Goal: Information Seeking & Learning: Learn about a topic

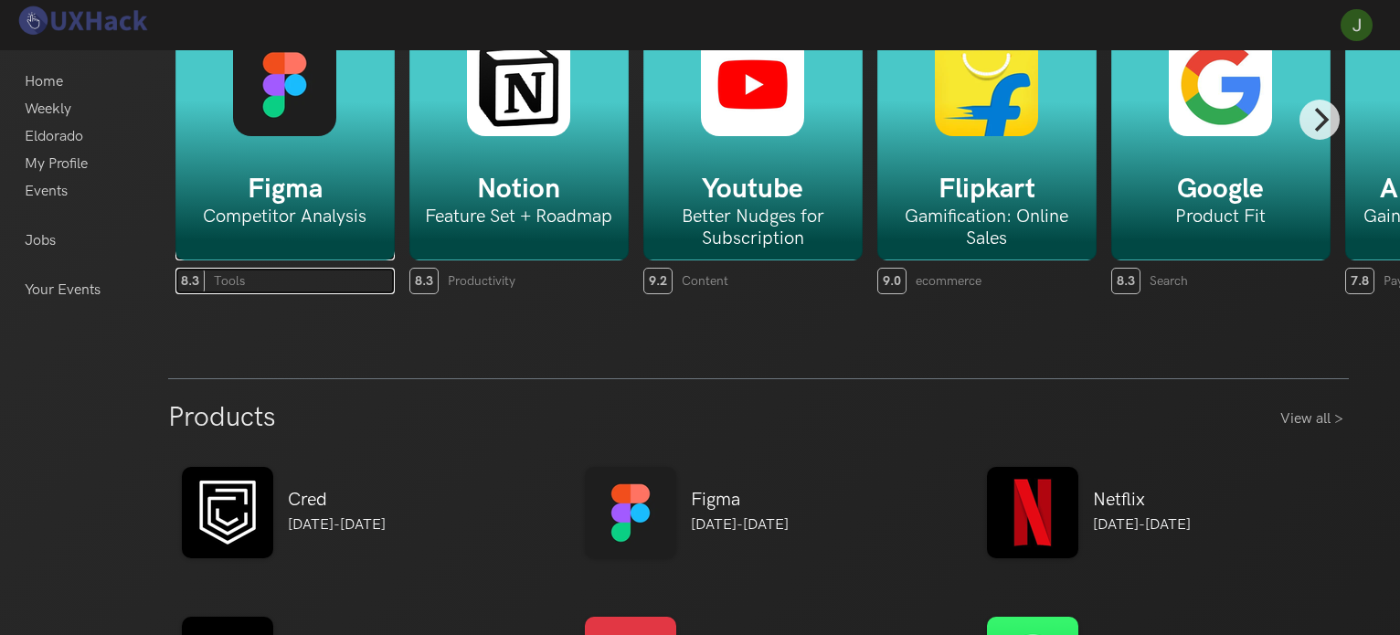
scroll to position [365, 0]
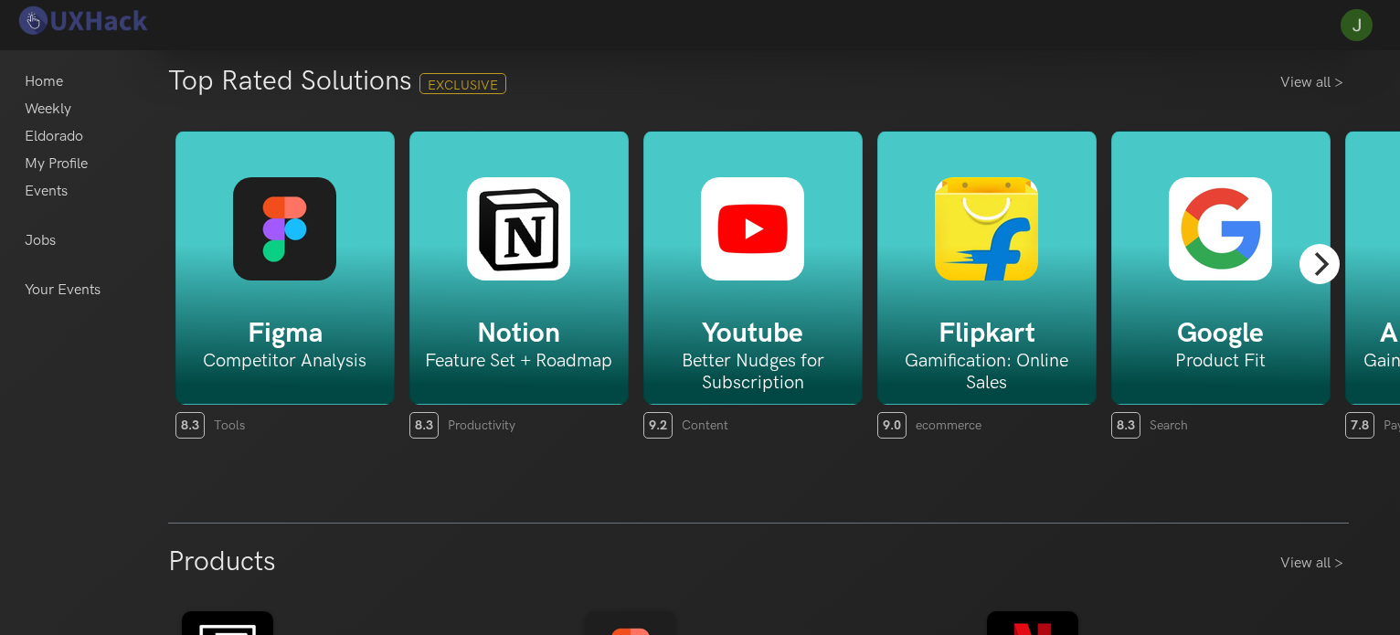
click at [1314, 266] on icon "Next" at bounding box center [1320, 264] width 24 height 24
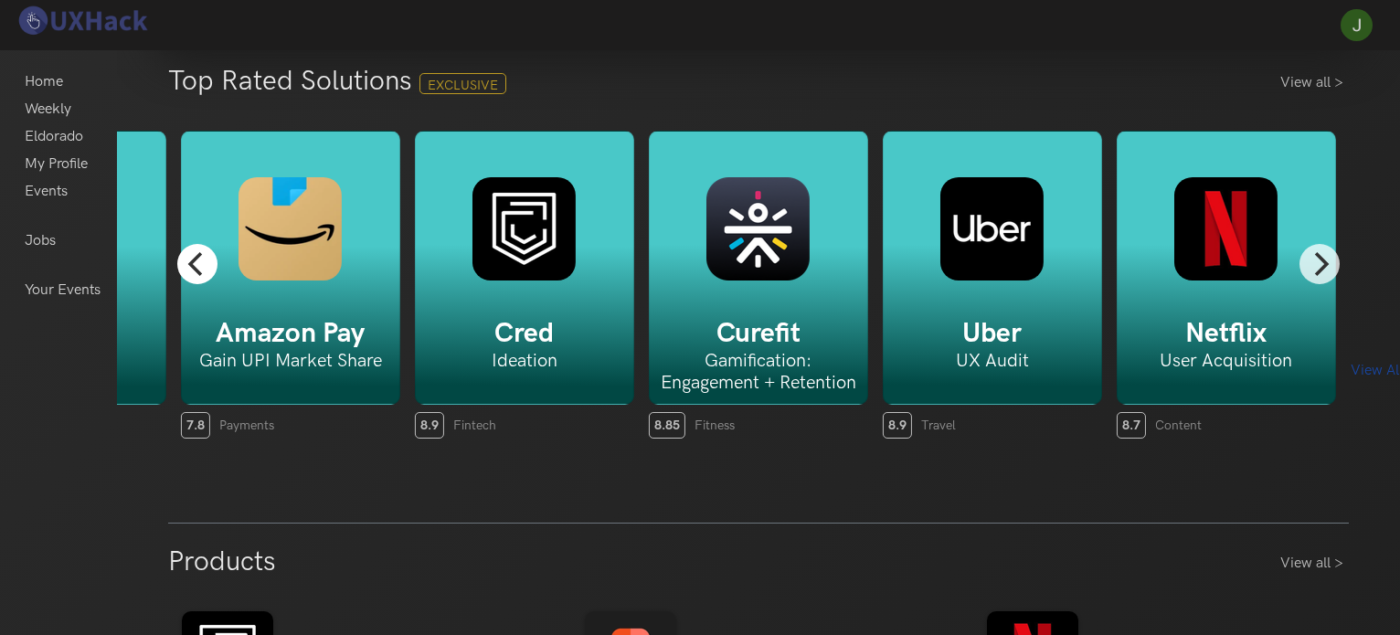
click at [187, 267] on icon "Previous" at bounding box center [197, 264] width 24 height 24
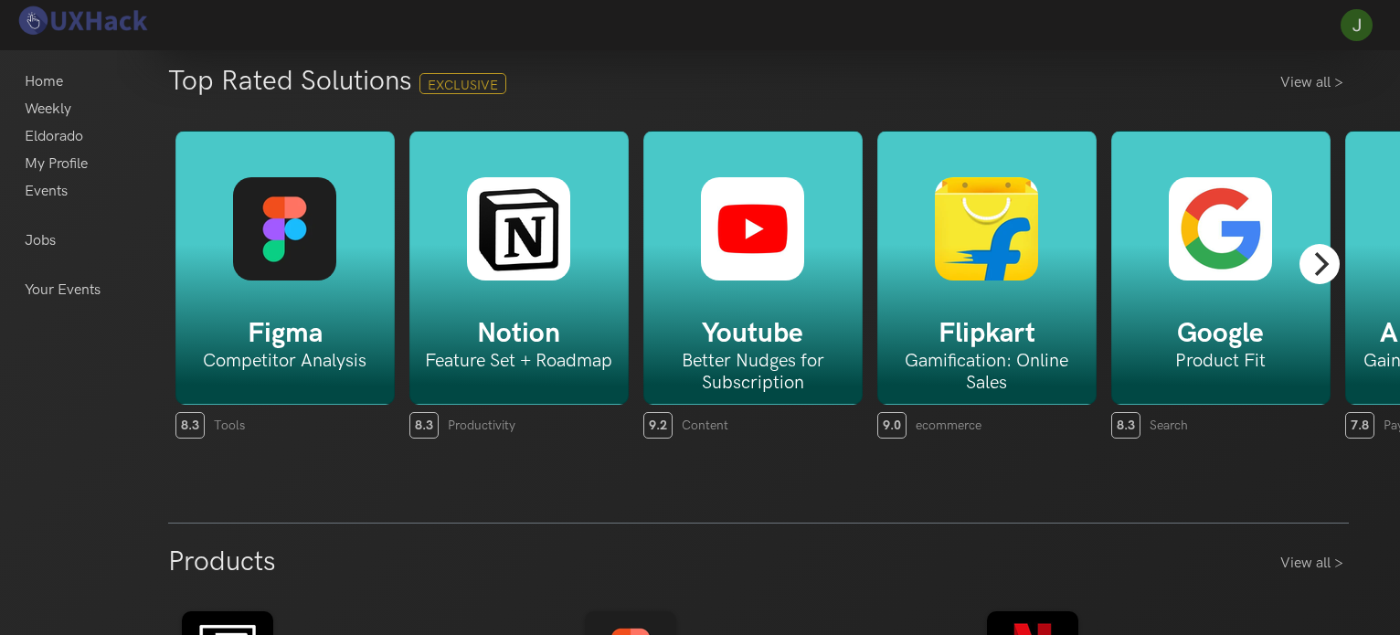
click at [1319, 262] on icon "Next" at bounding box center [1320, 264] width 24 height 24
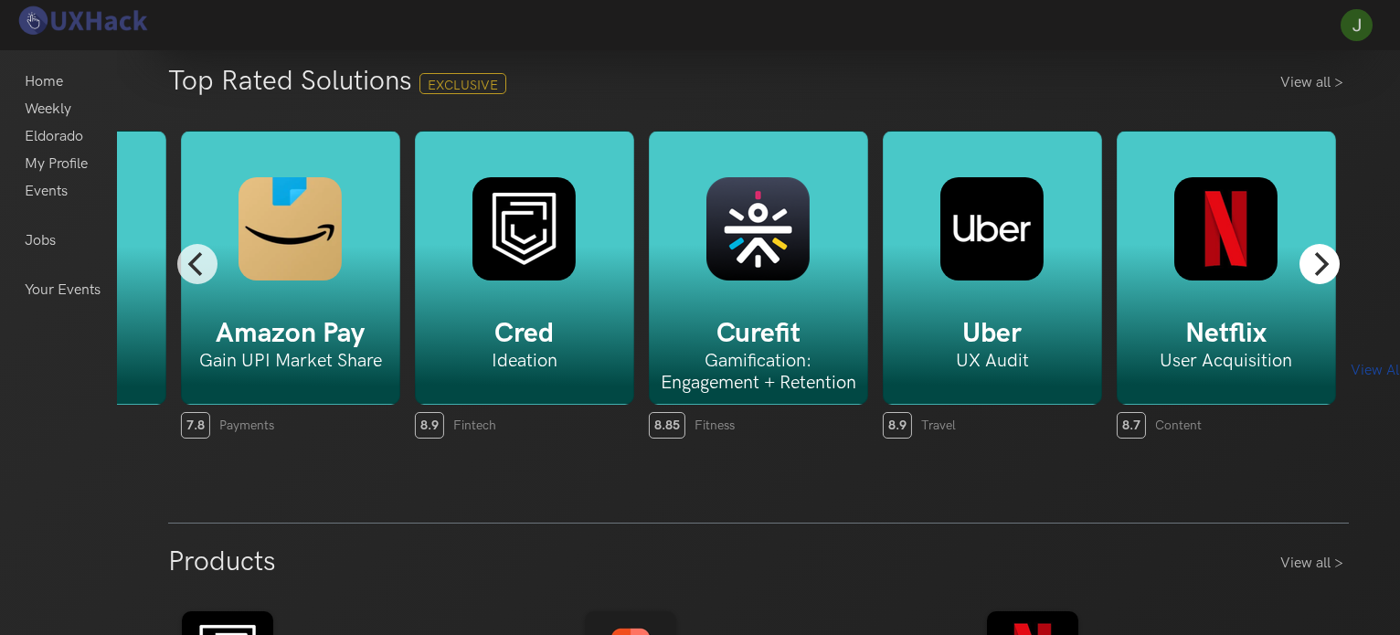
click at [1323, 264] on icon "Next" at bounding box center [1320, 264] width 24 height 24
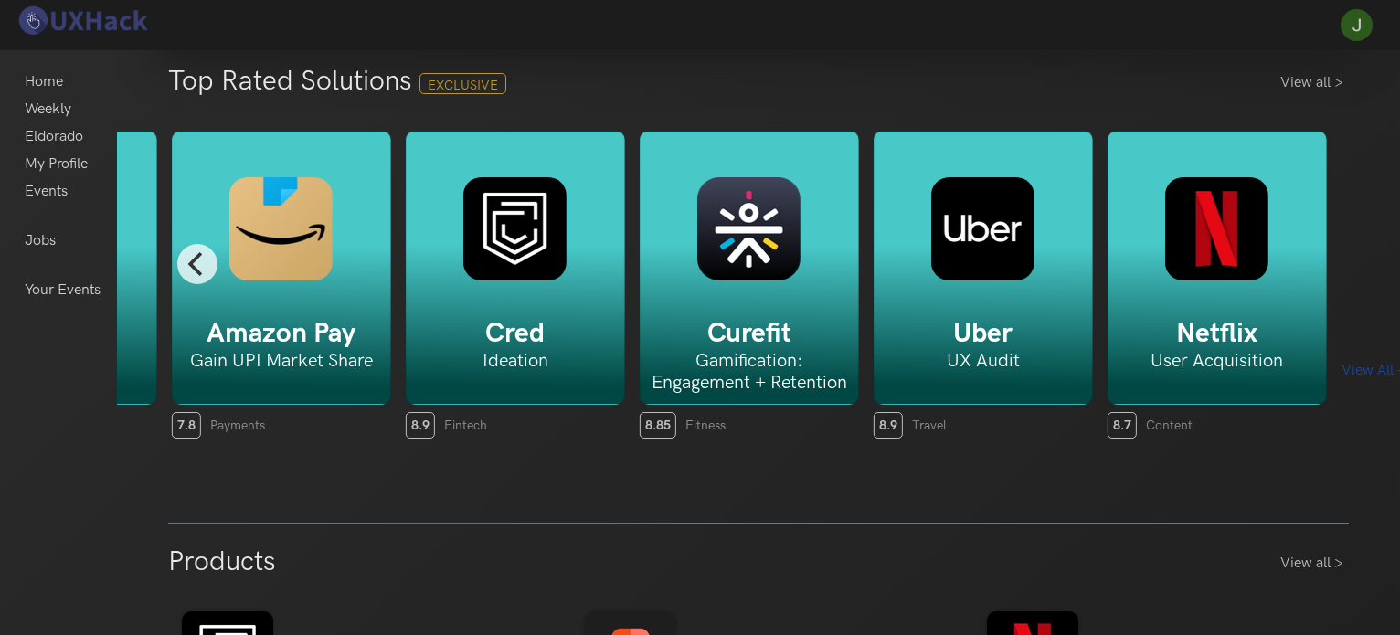
click at [1361, 257] on div "View All ->" at bounding box center [1382, 371] width 82 height 228
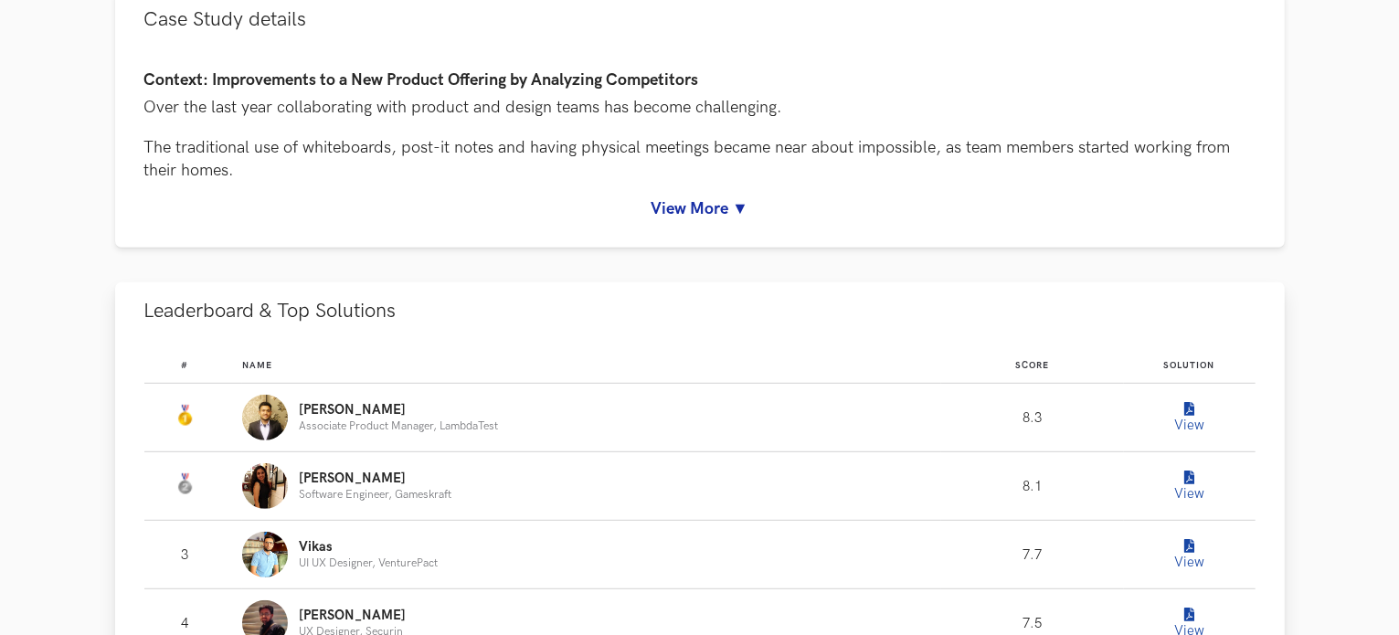
scroll to position [914, 0]
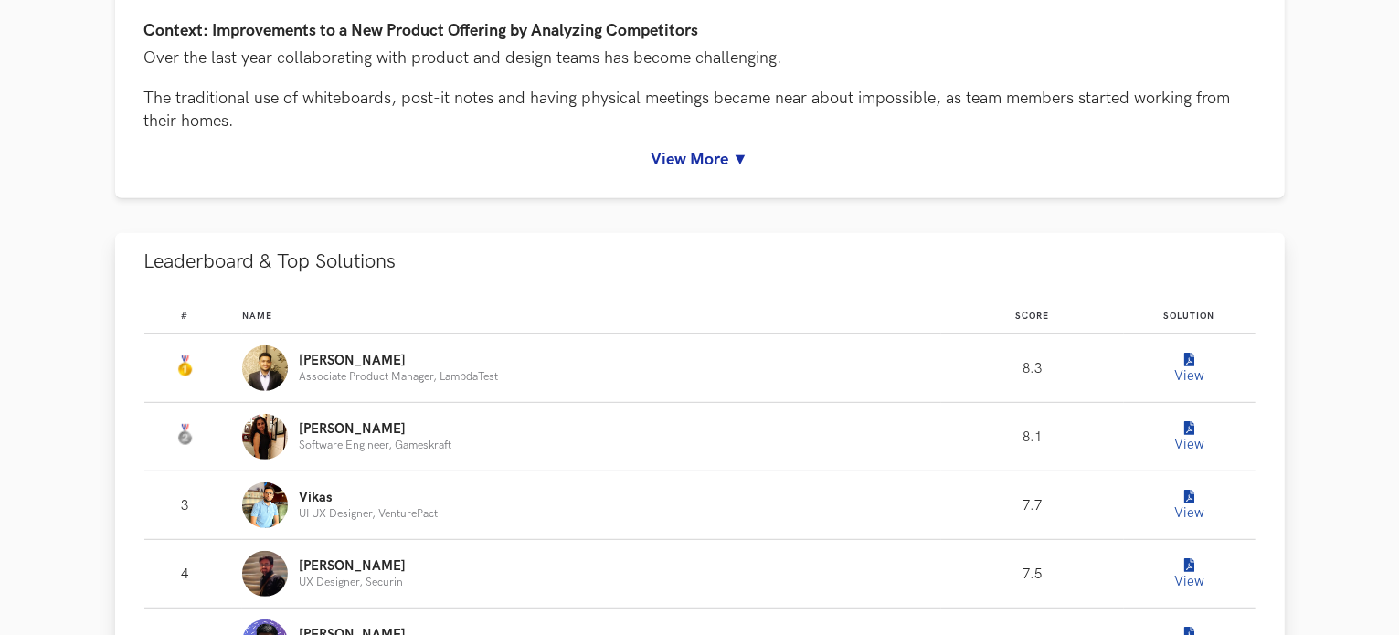
click at [1192, 365] on icon "Leaderboard" at bounding box center [1189, 361] width 10 height 14
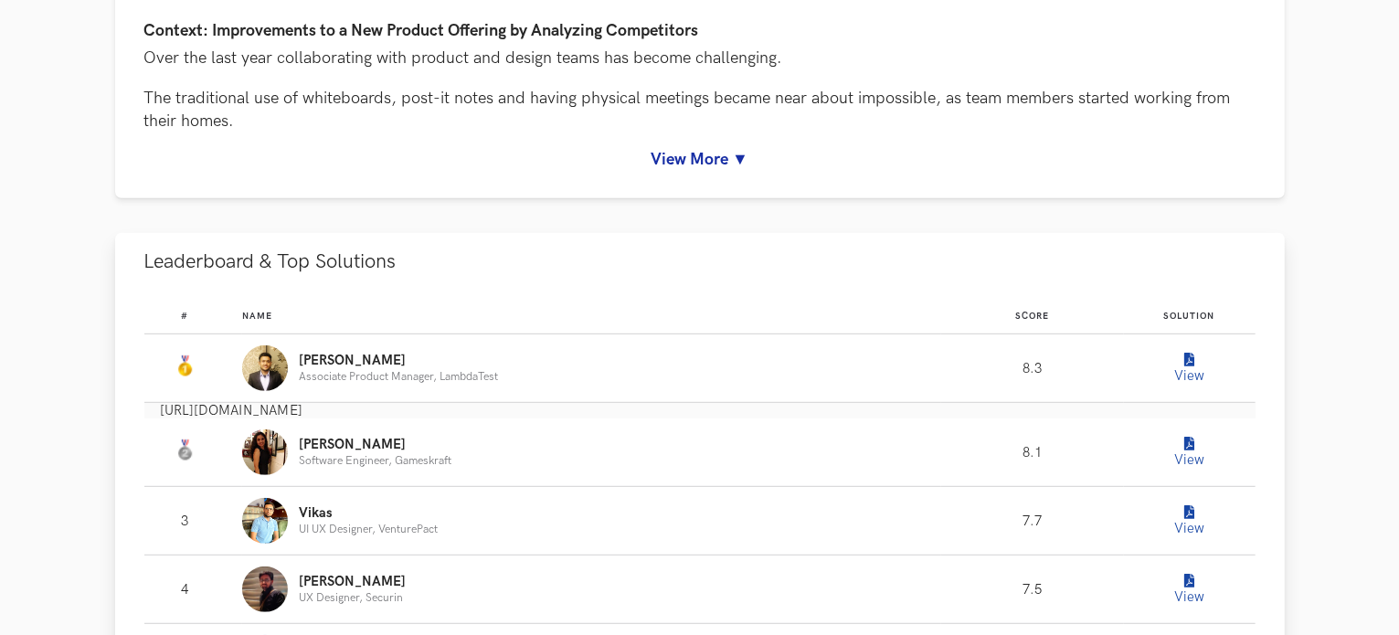
drag, startPoint x: 729, startPoint y: 410, endPoint x: 157, endPoint y: 406, distance: 572.0
click at [157, 406] on div "https://www.notion.so/shubhamknitt/FigJam-WC37-99e1cb3559a74b48a211366d5d68ec92" at bounding box center [699, 411] width 1111 height 16
copy p "https://www.notion.so/shubhamknitt/FigJam-WC37-99e1cb3559a74b48a211366d5d68ec92"
click at [599, 267] on button "Leaderboard & Top Solutions" at bounding box center [700, 262] width 1170 height 58
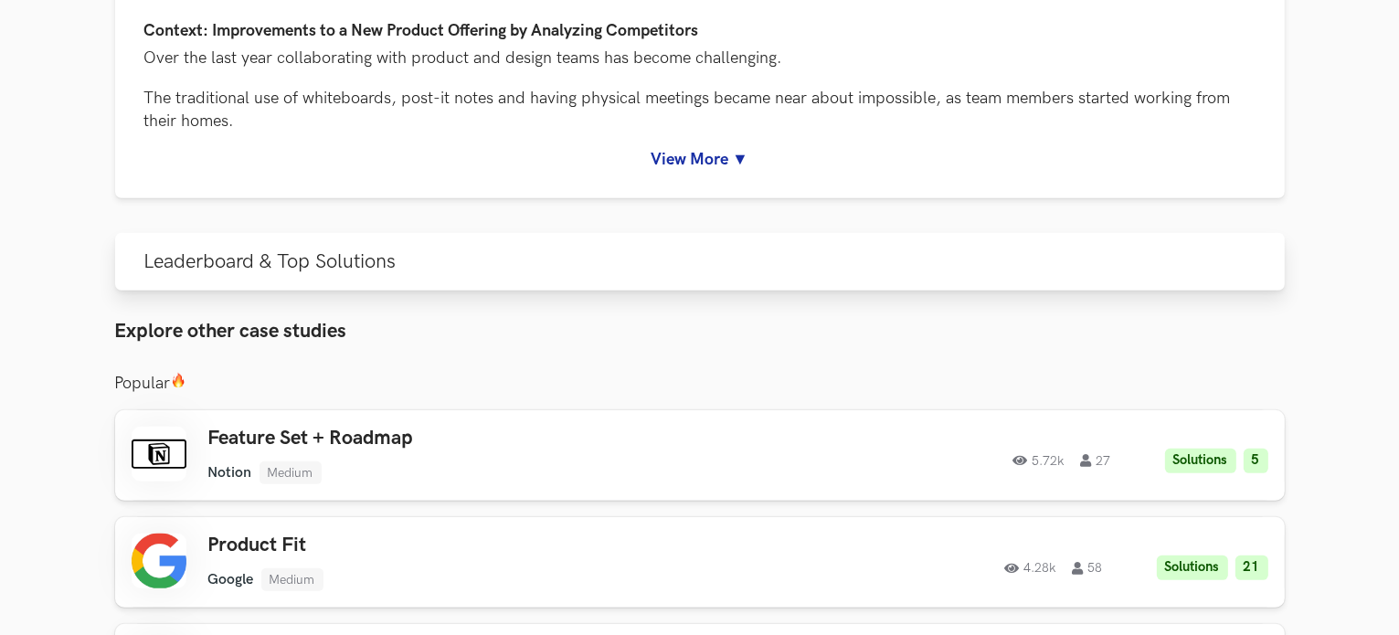
click at [600, 267] on button "Leaderboard & Top Solutions" at bounding box center [700, 262] width 1170 height 58
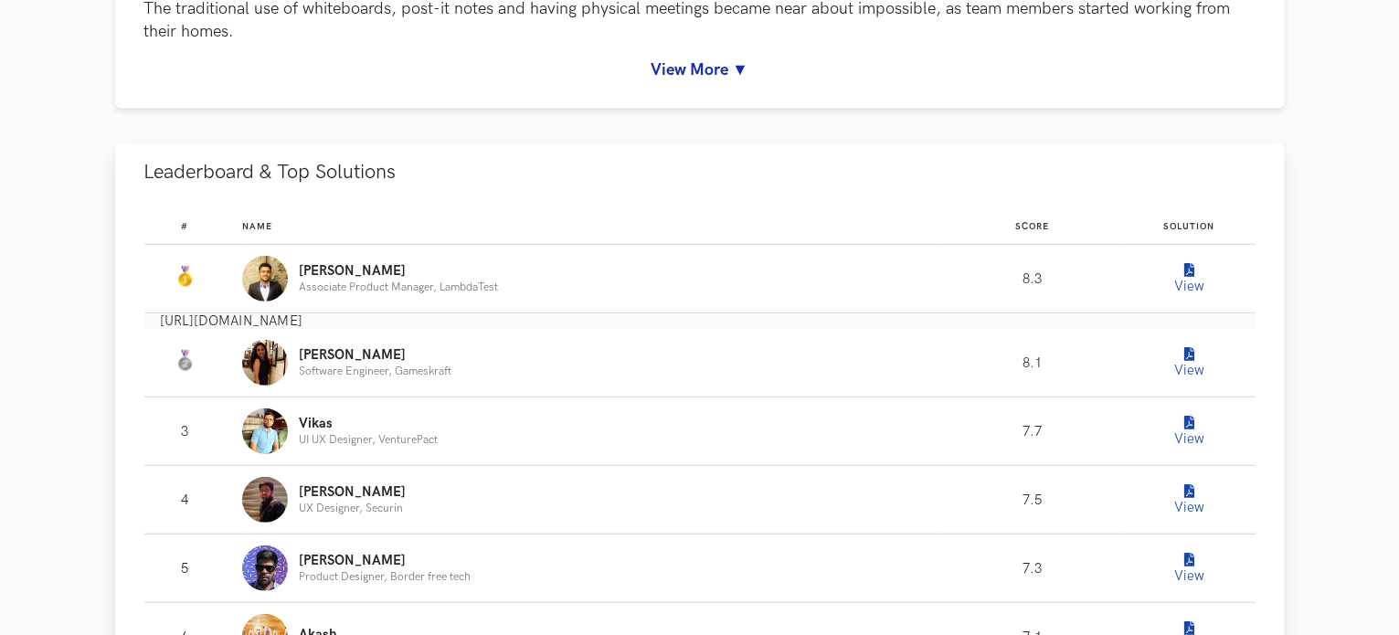
scroll to position [1005, 0]
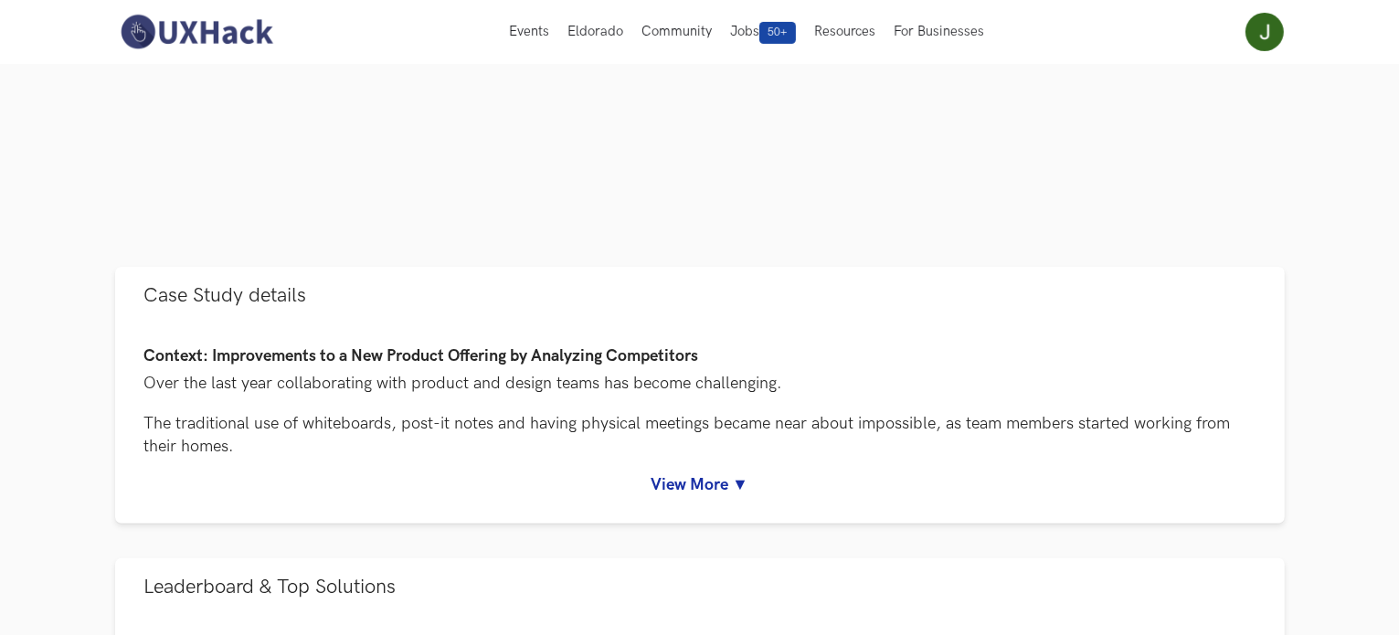
scroll to position [365, 0]
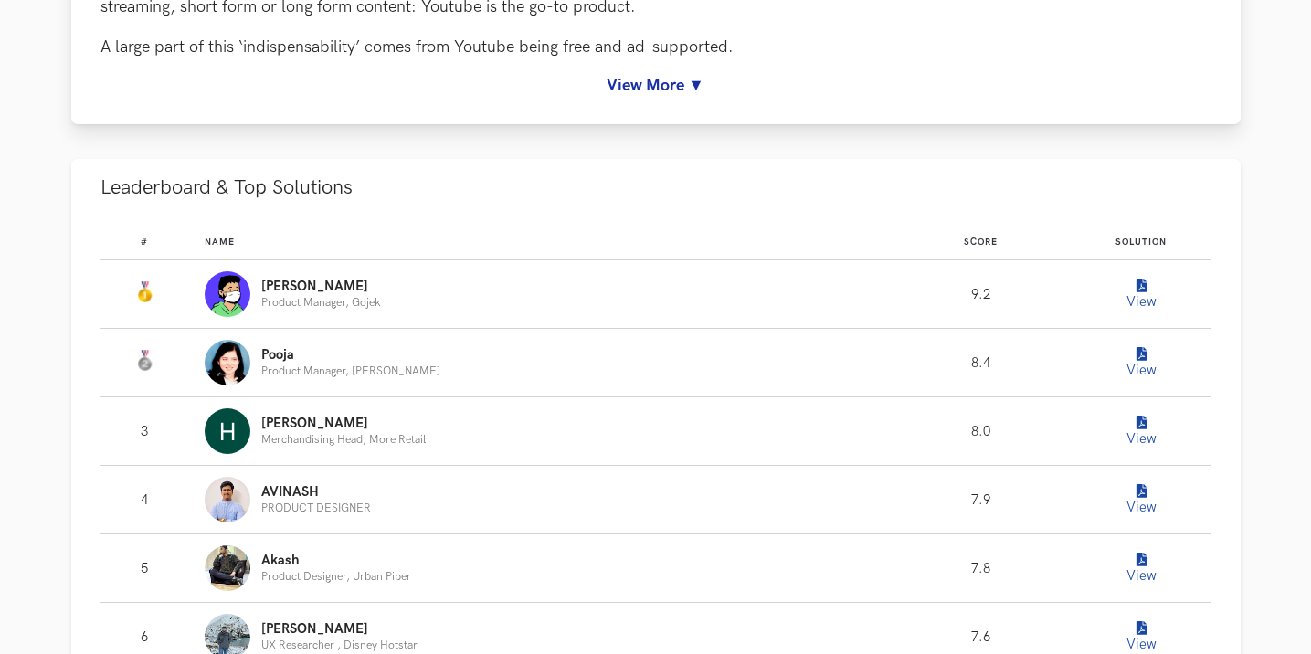
scroll to position [1005, 0]
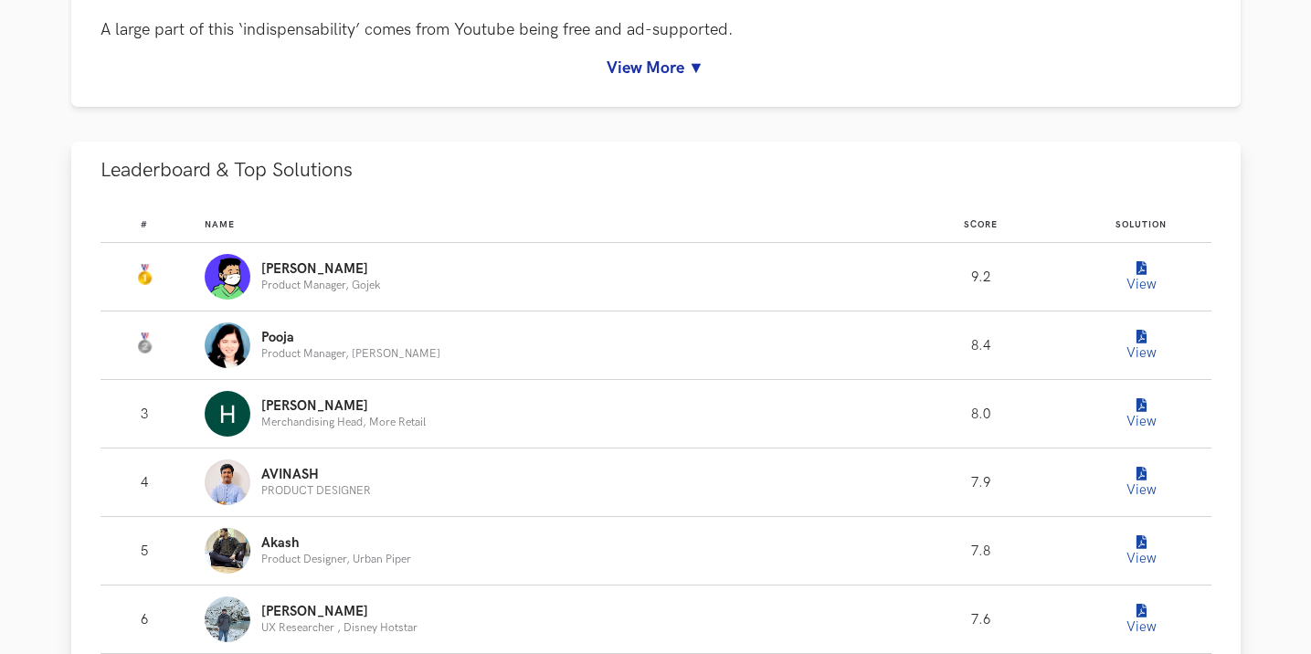
click at [1137, 271] on icon "Leaderboard" at bounding box center [1142, 269] width 10 height 14
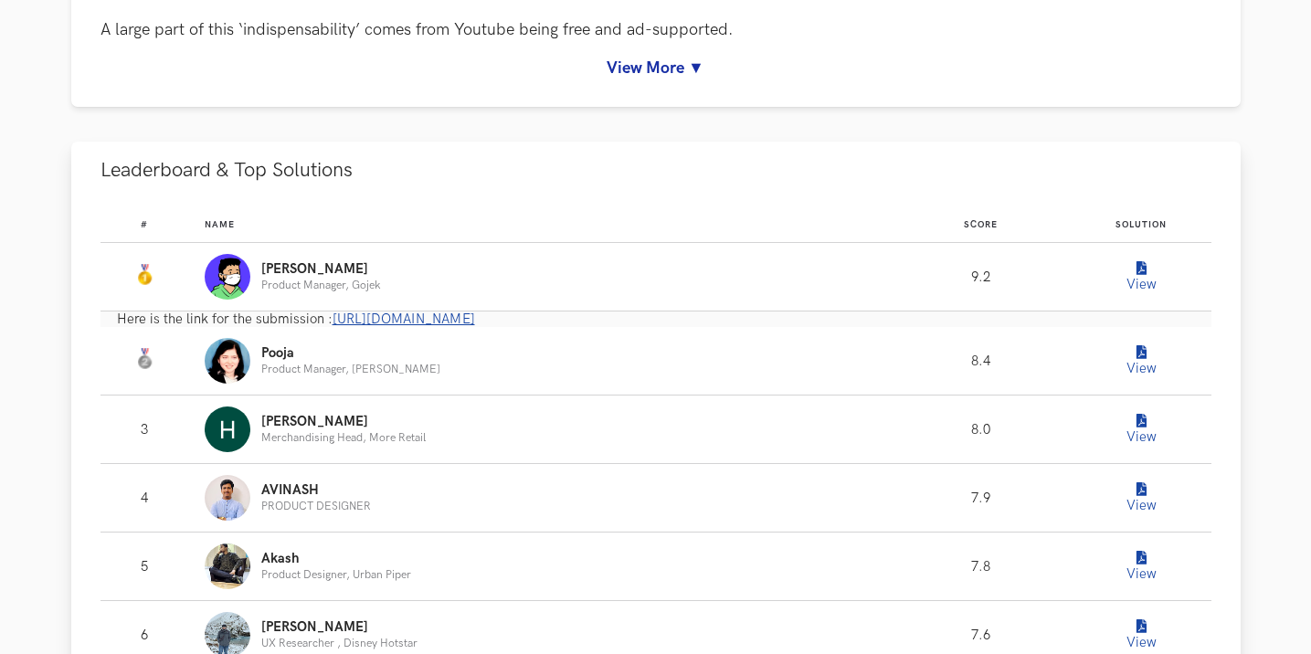
click at [413, 324] on span "https://www.notion.so/YouTube-c455273c31004ec294a29b78214ec8cf" at bounding box center [404, 320] width 143 height 16
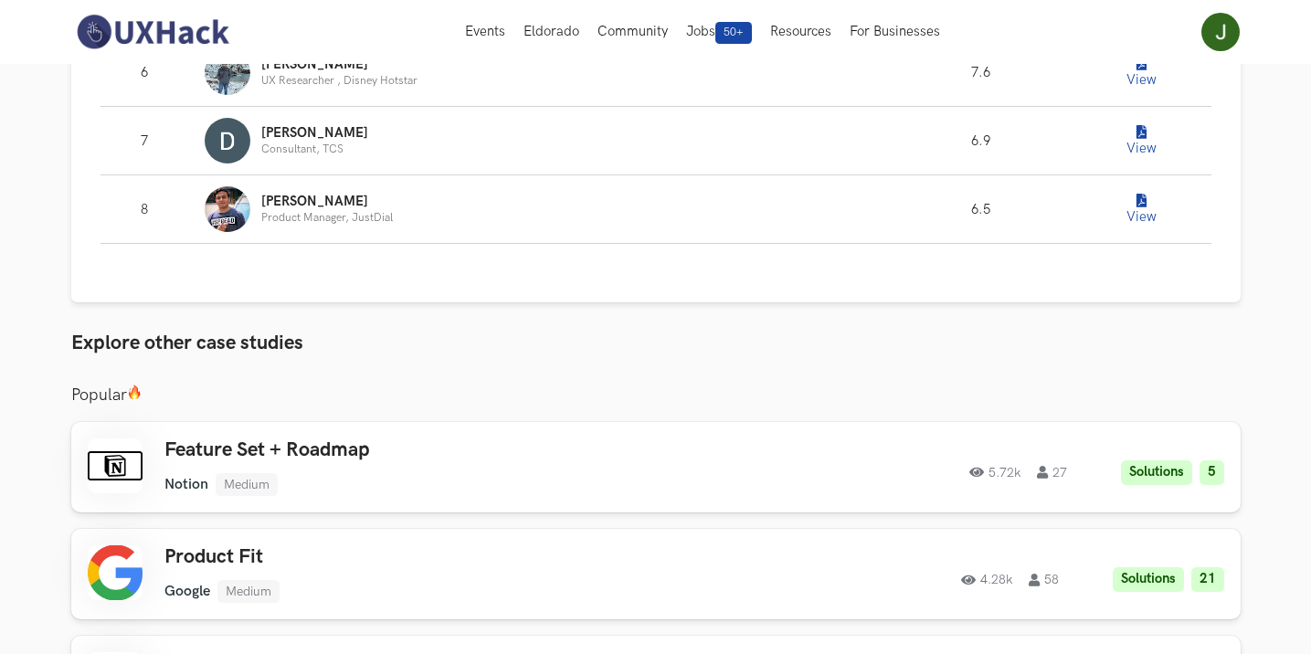
scroll to position [1553, 0]
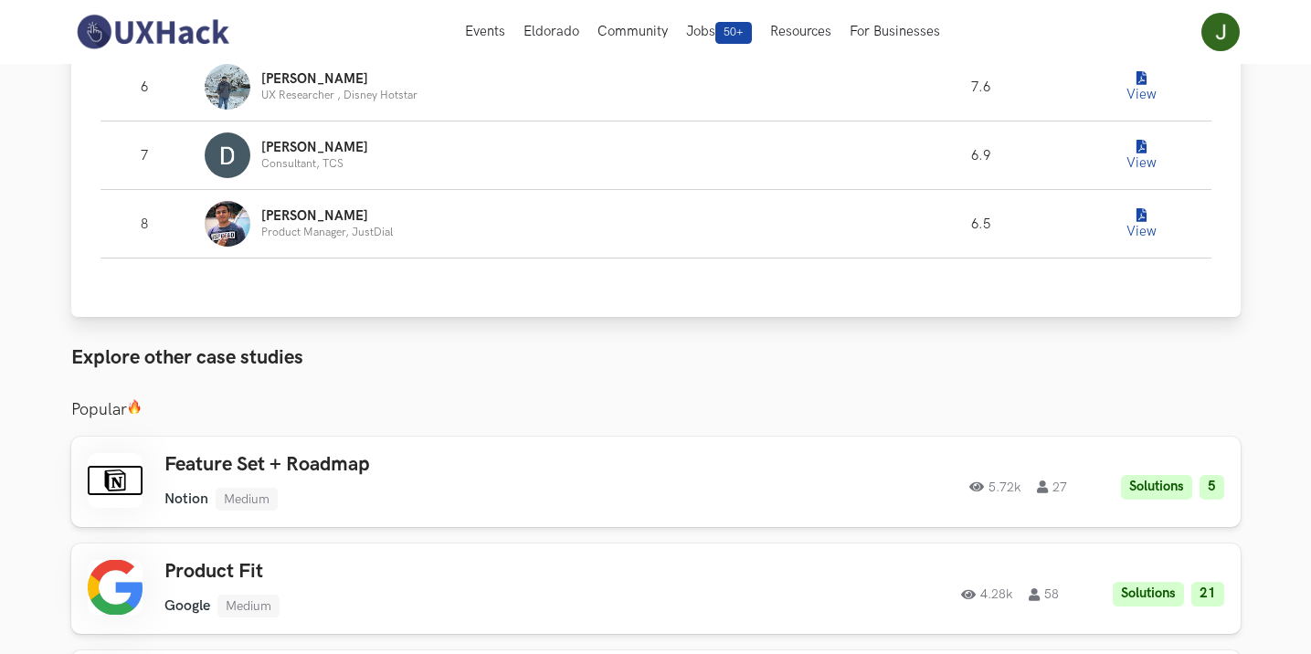
click at [1142, 219] on icon "Leaderboard" at bounding box center [1142, 216] width 10 height 14
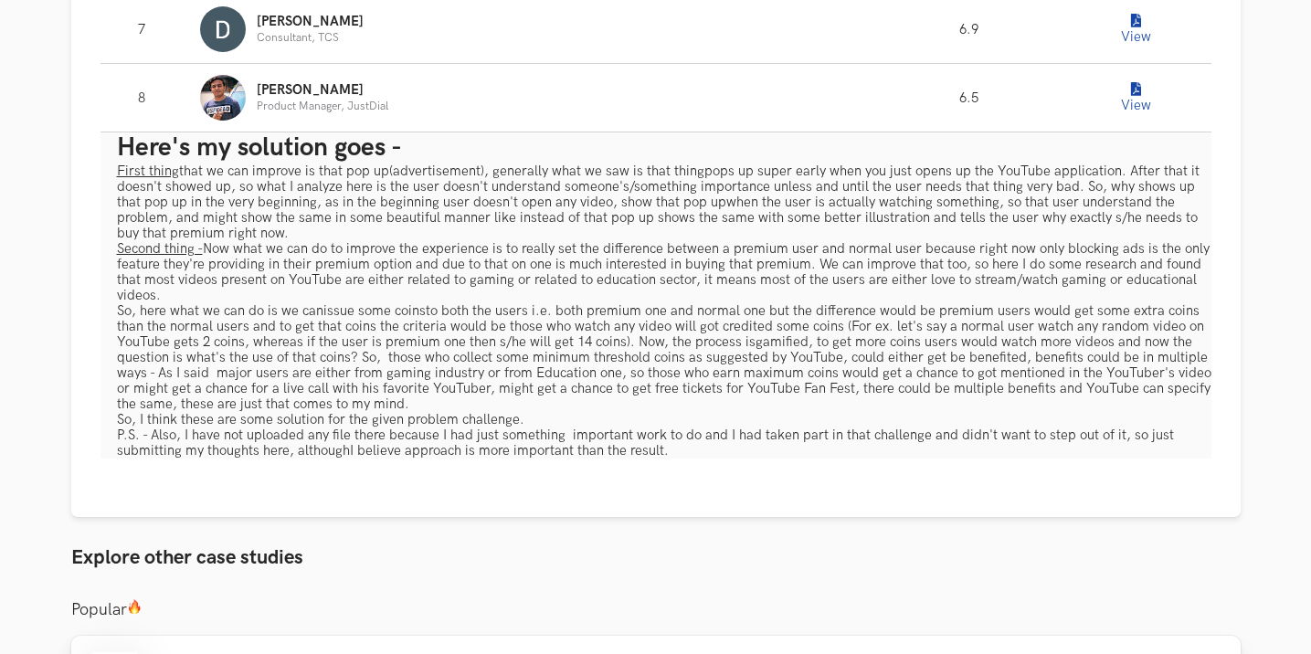
scroll to position [1645, 0]
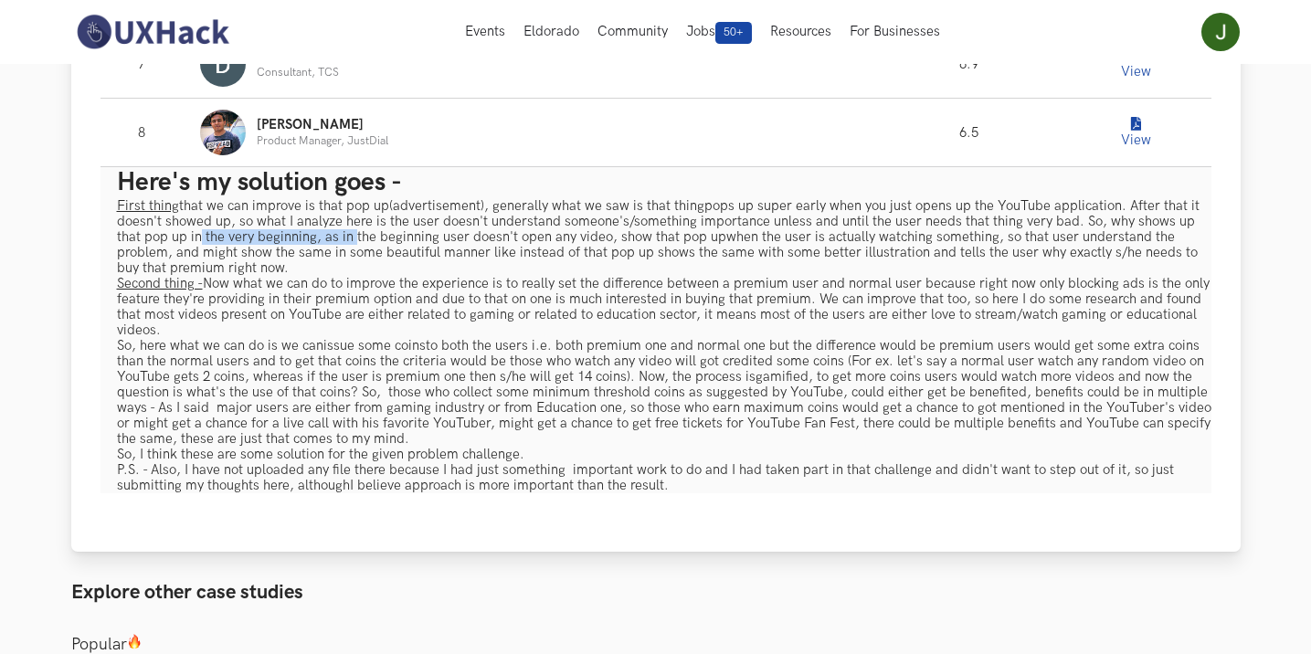
drag, startPoint x: 170, startPoint y: 239, endPoint x: 325, endPoint y: 237, distance: 155.4
click at [325, 237] on p "First thing that we can improve is that pop up(advertisement), generally what w…" at bounding box center [664, 237] width 1095 height 78
drag, startPoint x: 355, startPoint y: 234, endPoint x: 549, endPoint y: 233, distance: 193.7
click at [549, 233] on p "First thing that we can improve is that pop up(advertisement), generally what w…" at bounding box center [664, 237] width 1095 height 78
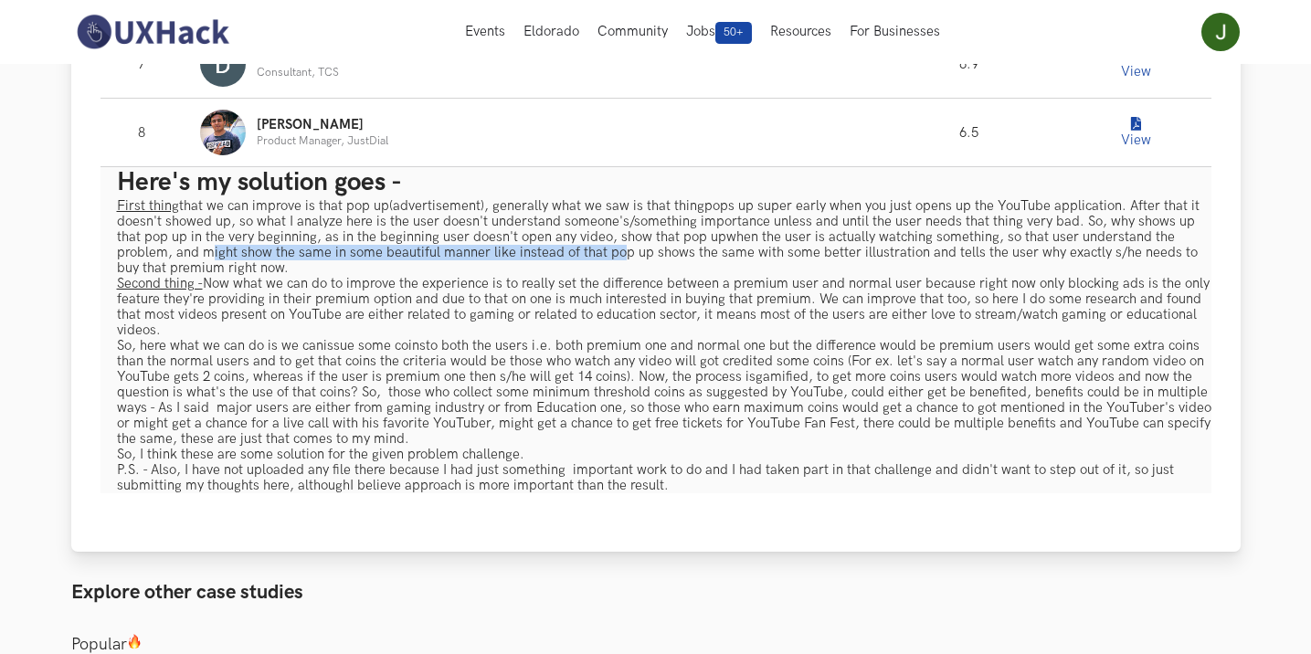
drag, startPoint x: 189, startPoint y: 254, endPoint x: 554, endPoint y: 254, distance: 364.6
click at [554, 254] on p "First thing that we can improve is that pop up(advertisement), generally what w…" at bounding box center [664, 237] width 1095 height 78
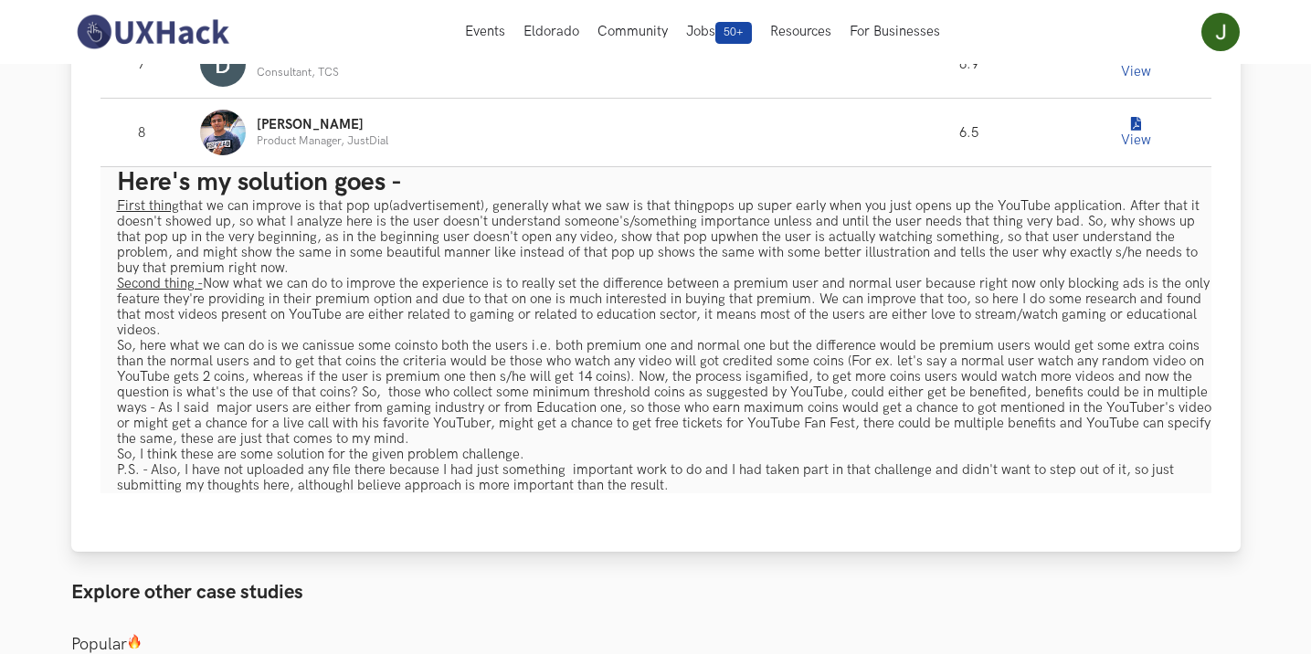
click at [639, 248] on p "First thing that we can improve is that pop up(advertisement), generally what w…" at bounding box center [664, 237] width 1095 height 78
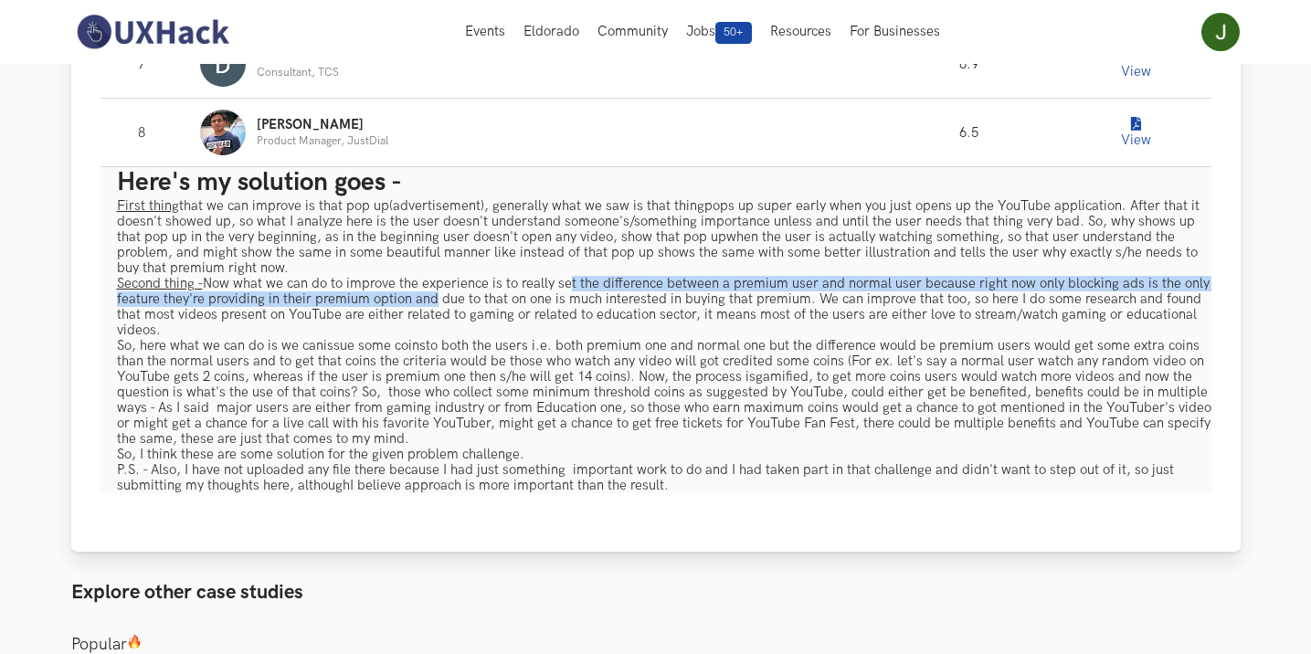
drag, startPoint x: 431, startPoint y: 292, endPoint x: 566, endPoint y: 291, distance: 134.3
click at [566, 291] on p "Second thing - Now what we can do to improve the experience is to really set th…" at bounding box center [664, 361] width 1095 height 171
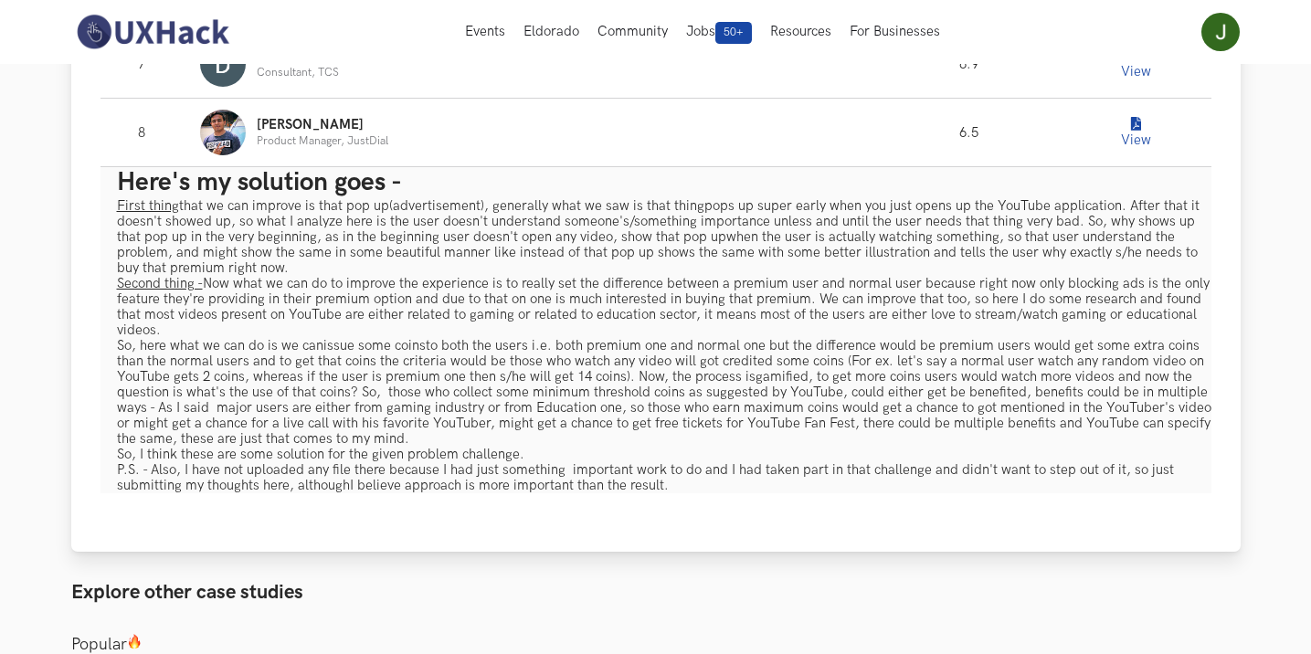
click at [556, 310] on p "Second thing - Now what we can do to improve the experience is to really set th…" at bounding box center [664, 361] width 1095 height 171
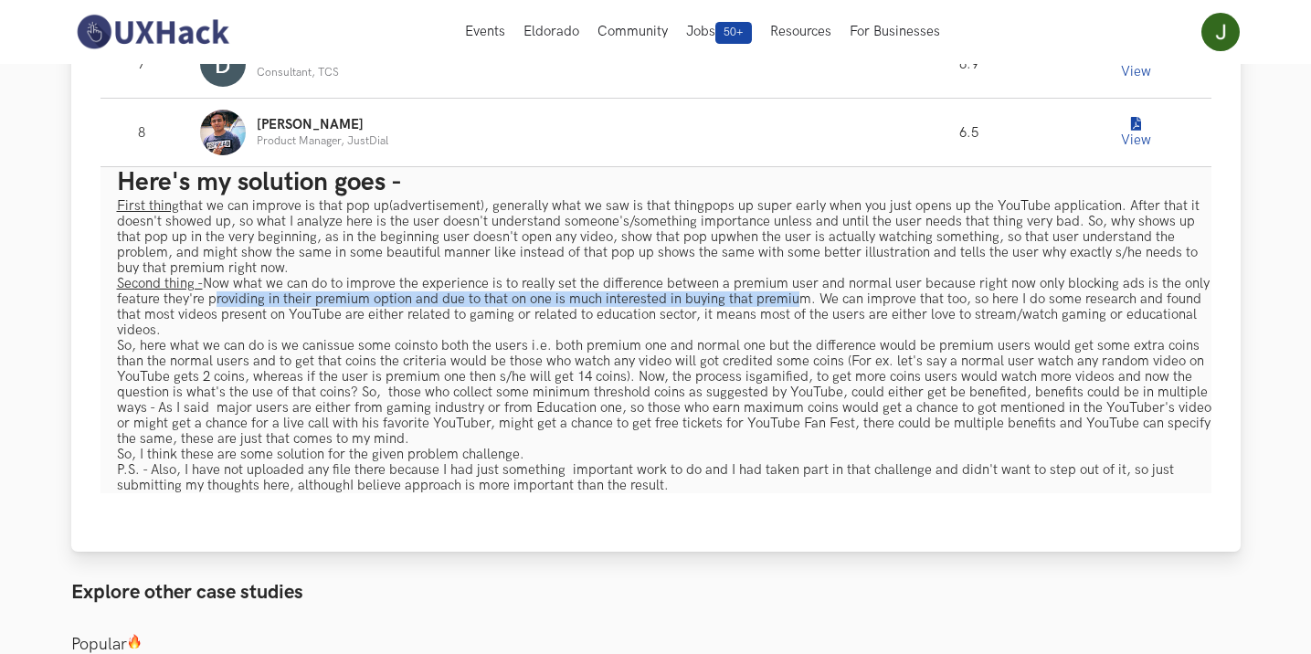
drag, startPoint x: 224, startPoint y: 295, endPoint x: 784, endPoint y: 300, distance: 560.1
click at [784, 300] on p "Second thing - Now what we can do to improve the experience is to really set th…" at bounding box center [664, 361] width 1095 height 171
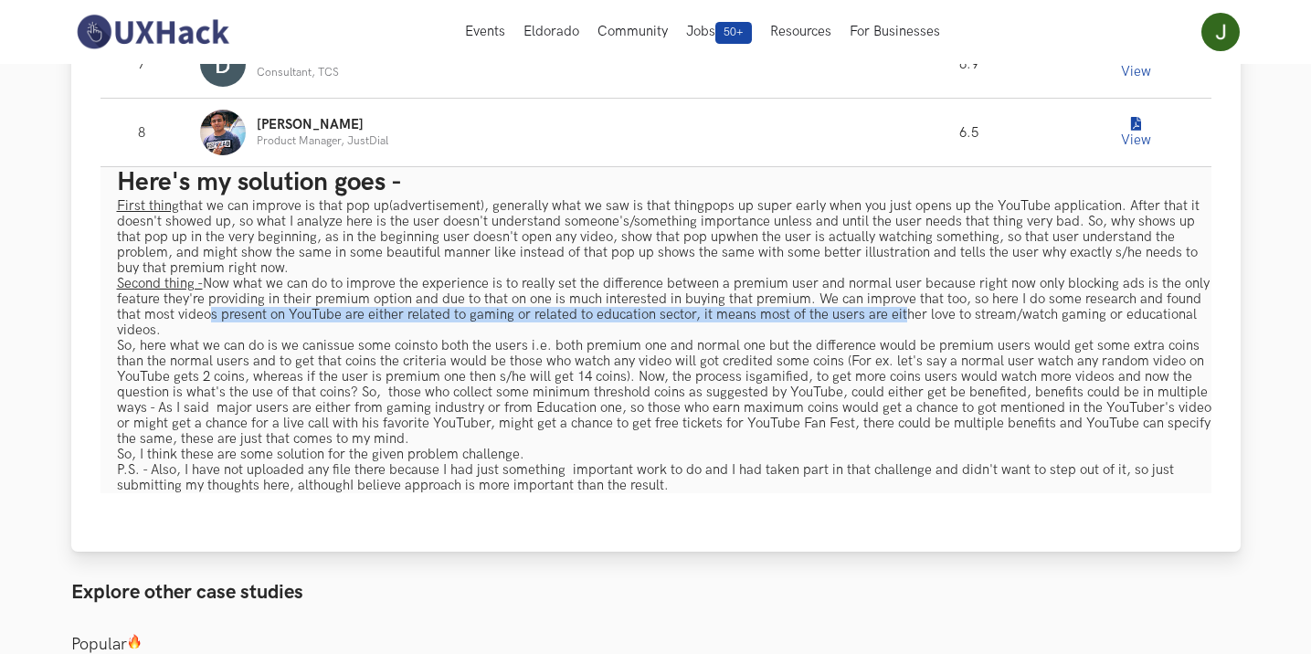
drag, startPoint x: 237, startPoint y: 315, endPoint x: 722, endPoint y: 316, distance: 485.2
click at [893, 316] on p "Second thing - Now what we can do to improve the experience is to really set th…" at bounding box center [664, 361] width 1095 height 171
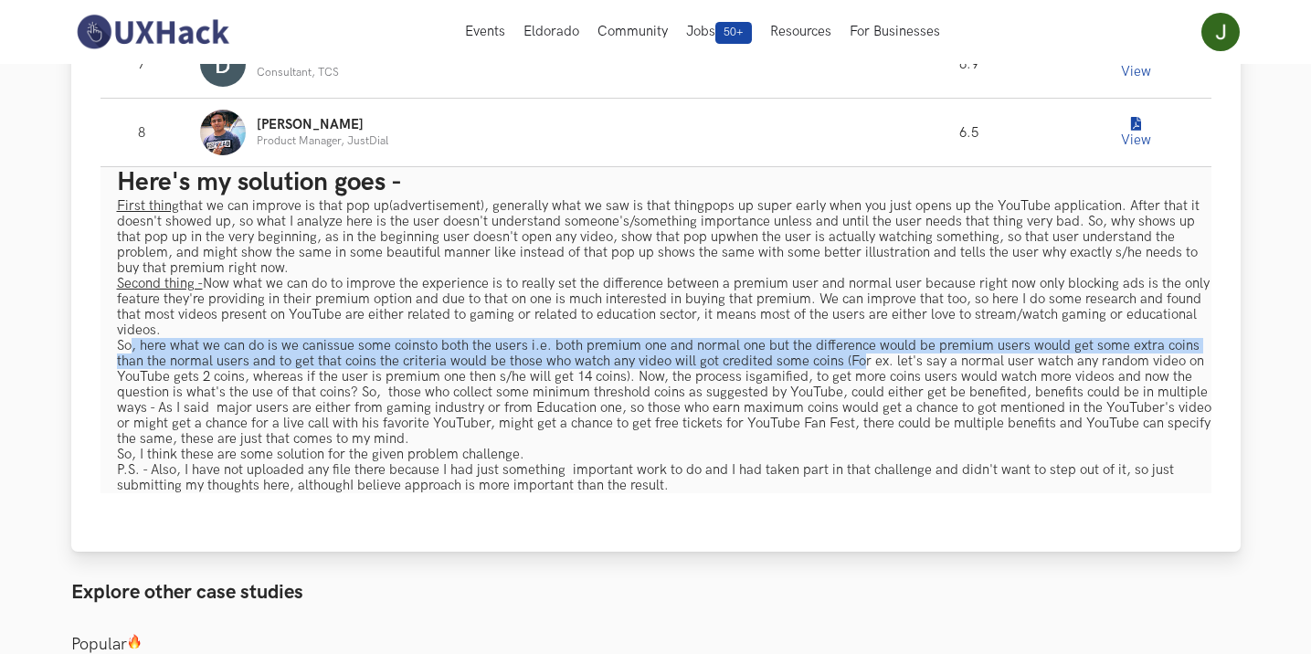
drag, startPoint x: 159, startPoint y: 348, endPoint x: 847, endPoint y: 365, distance: 688.3
click at [845, 365] on p "Second thing - Now what we can do to improve the experience is to really set th…" at bounding box center [664, 361] width 1095 height 171
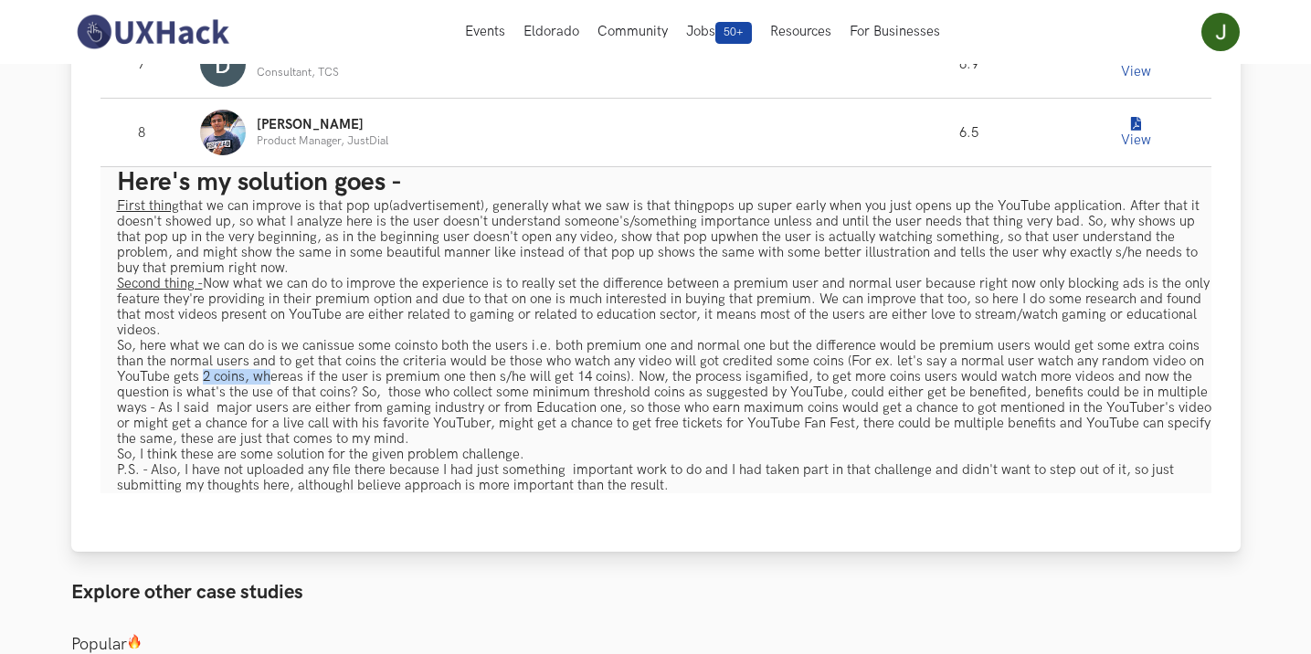
drag, startPoint x: 197, startPoint y: 378, endPoint x: 262, endPoint y: 380, distance: 64.9
click at [262, 380] on p "Second thing - Now what we can do to improve the experience is to really set th…" at bounding box center [664, 361] width 1095 height 171
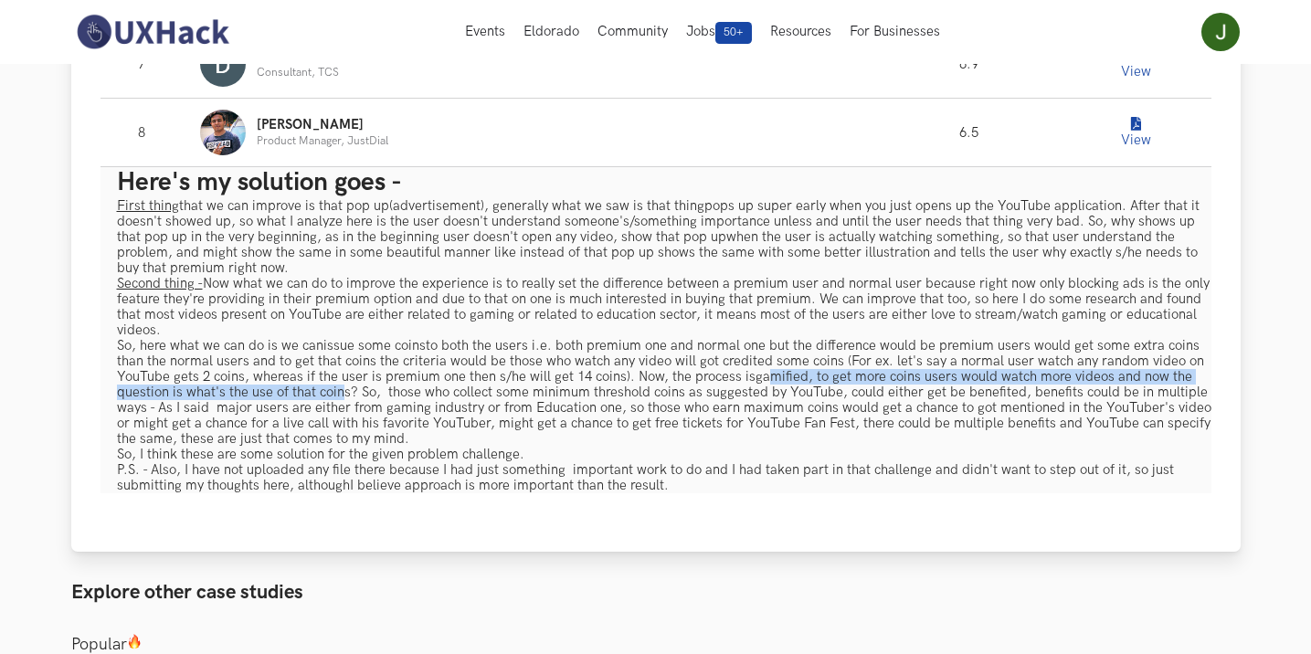
drag, startPoint x: 787, startPoint y: 376, endPoint x: 340, endPoint y: 398, distance: 447.4
click at [340, 398] on p "Second thing - Now what we can do to improve the experience is to really set th…" at bounding box center [664, 361] width 1095 height 171
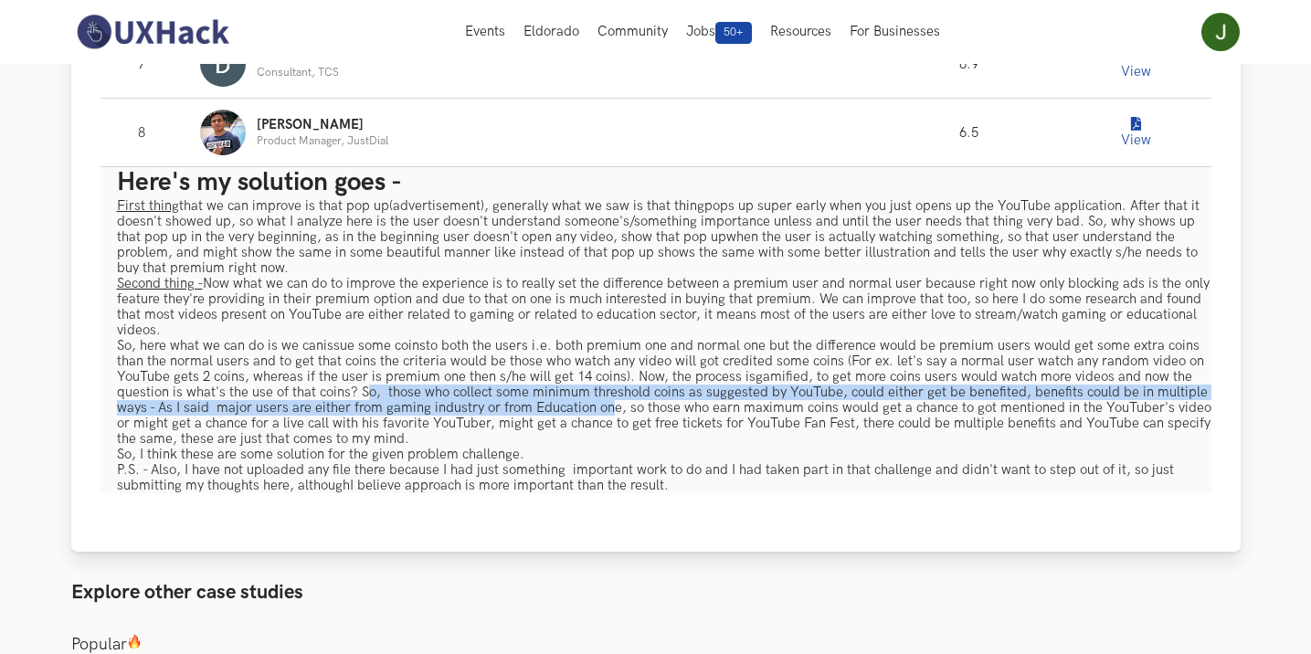
drag, startPoint x: 375, startPoint y: 394, endPoint x: 607, endPoint y: 409, distance: 232.6
click at [607, 409] on p "Second thing - Now what we can do to improve the experience is to really set th…" at bounding box center [664, 361] width 1095 height 171
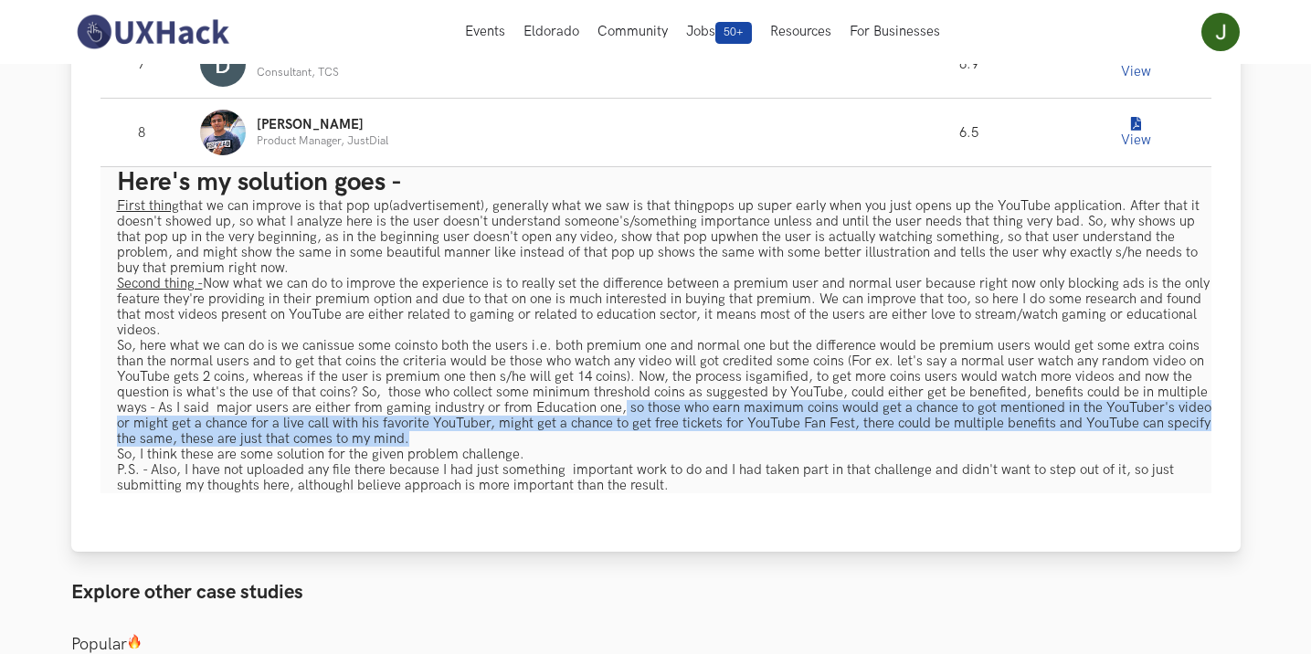
drag, startPoint x: 618, startPoint y: 408, endPoint x: 1102, endPoint y: 439, distance: 485.2
click at [1102, 439] on p "Second thing - Now what we can do to improve the experience is to really set th…" at bounding box center [664, 361] width 1095 height 171
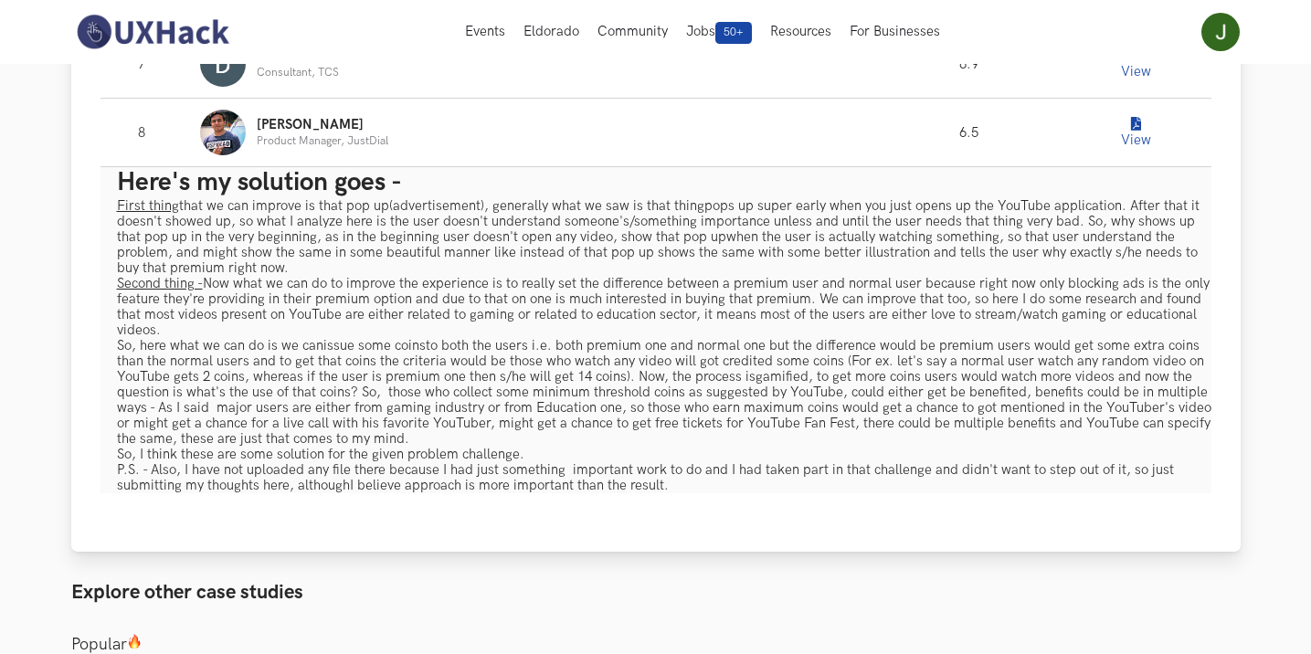
click at [566, 456] on p "So, I think these are some solution for the given problem challenge." at bounding box center [664, 455] width 1095 height 16
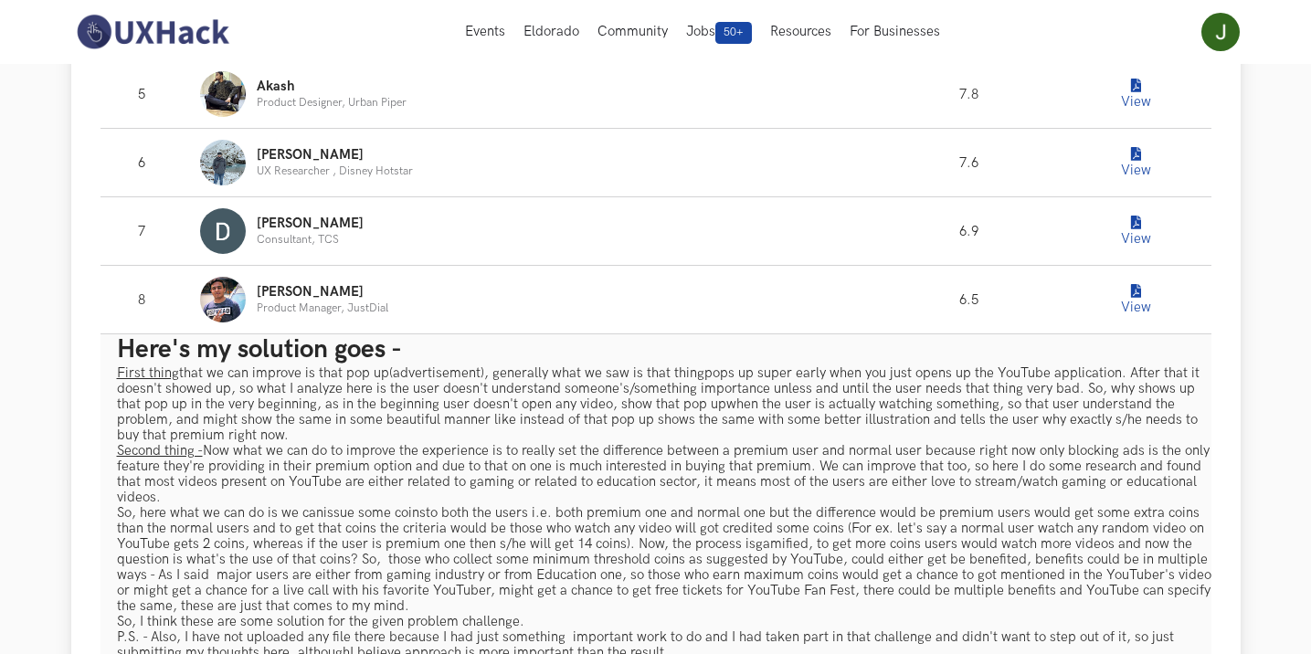
scroll to position [1462, 0]
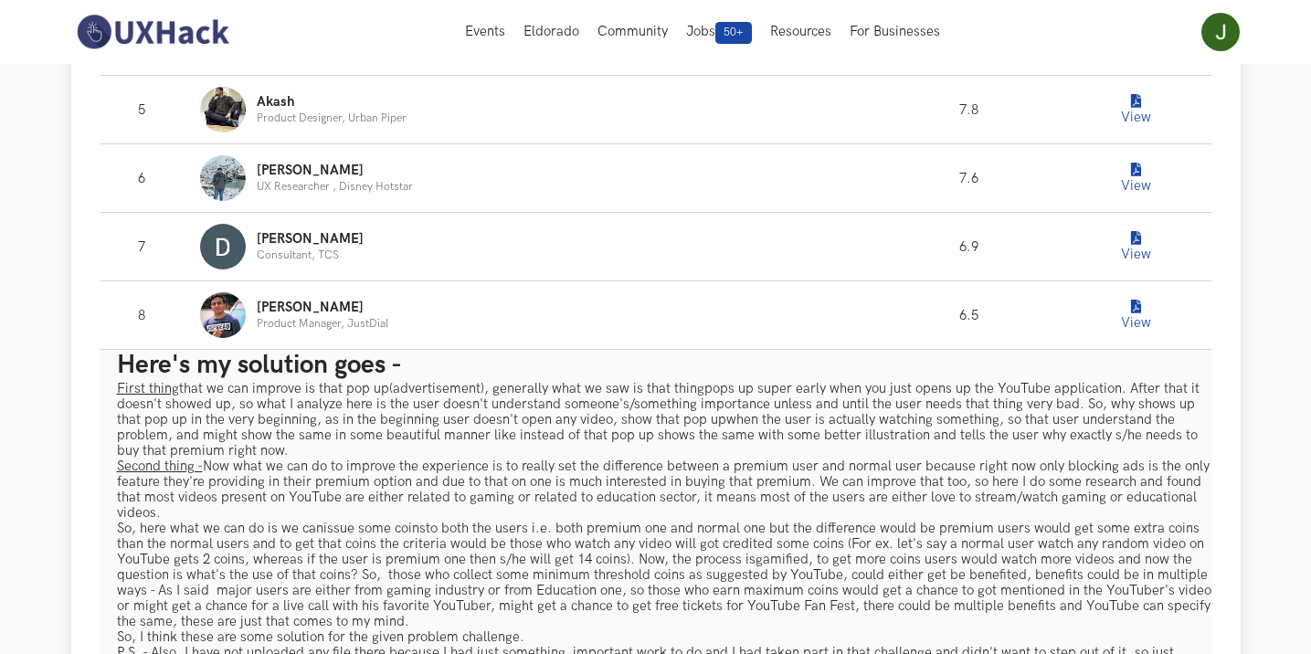
click at [1136, 319] on button "View" at bounding box center [1135, 315] width 37 height 37
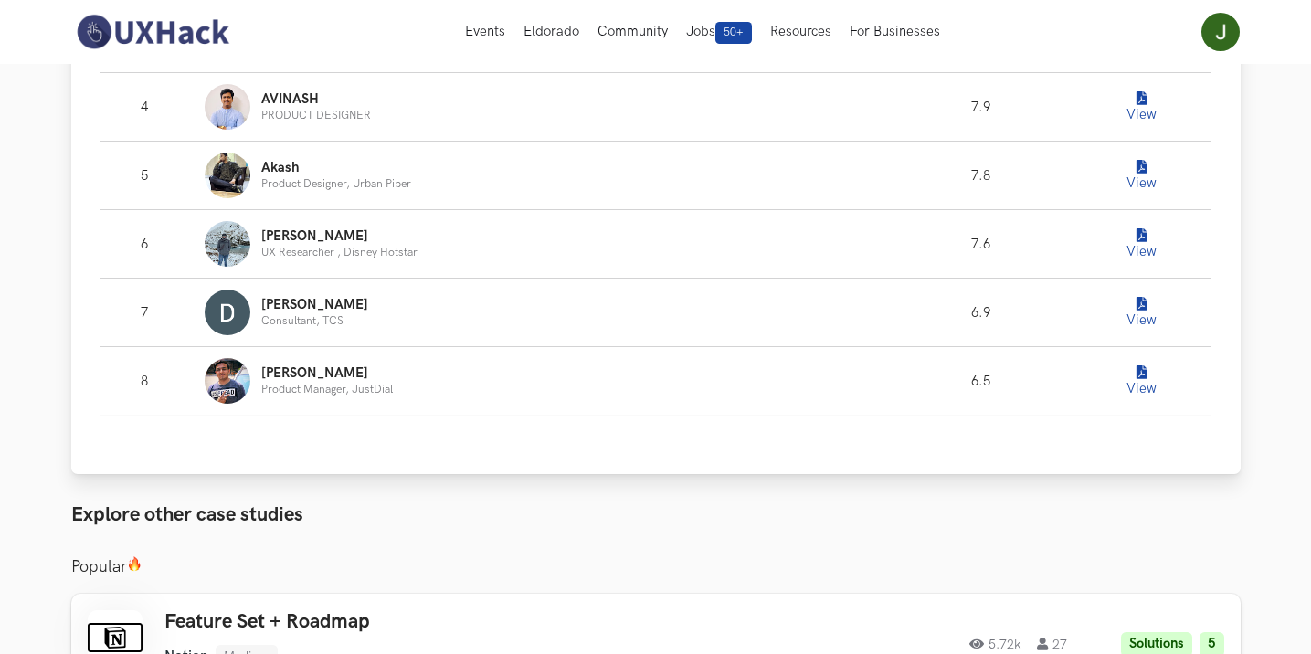
scroll to position [1371, 0]
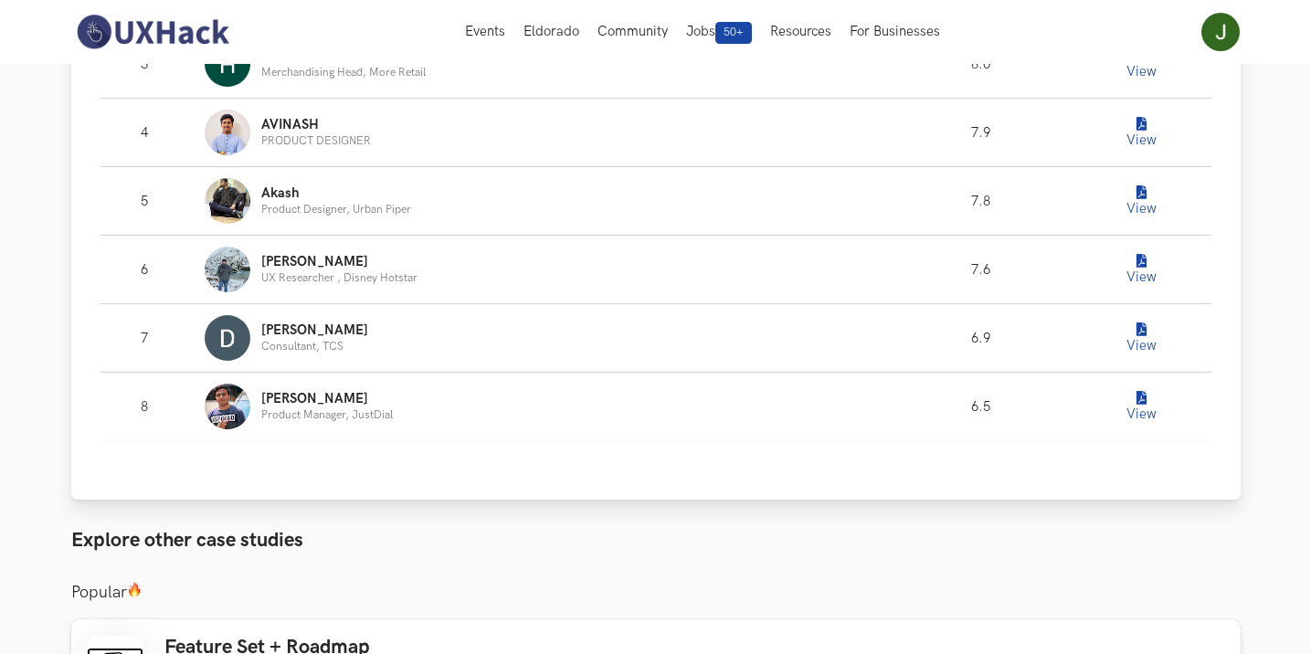
click at [1137, 334] on icon "Leaderboard" at bounding box center [1142, 330] width 10 height 14
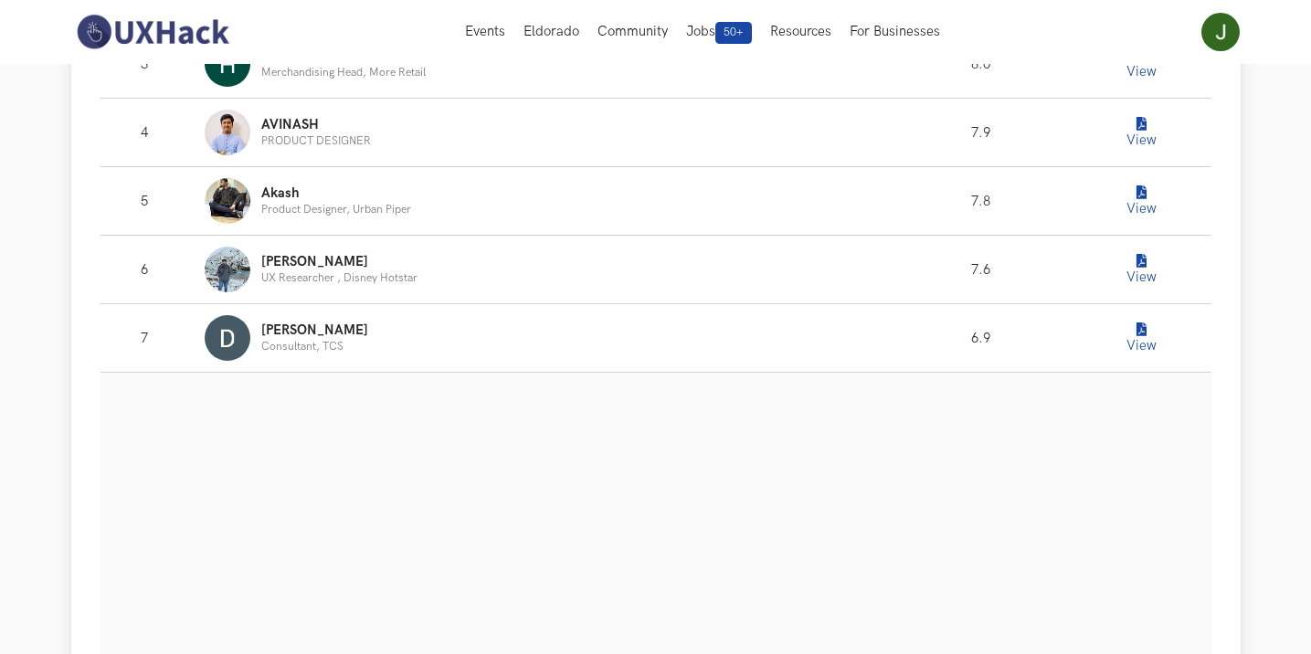
click at [1139, 340] on button "View" at bounding box center [1141, 338] width 37 height 37
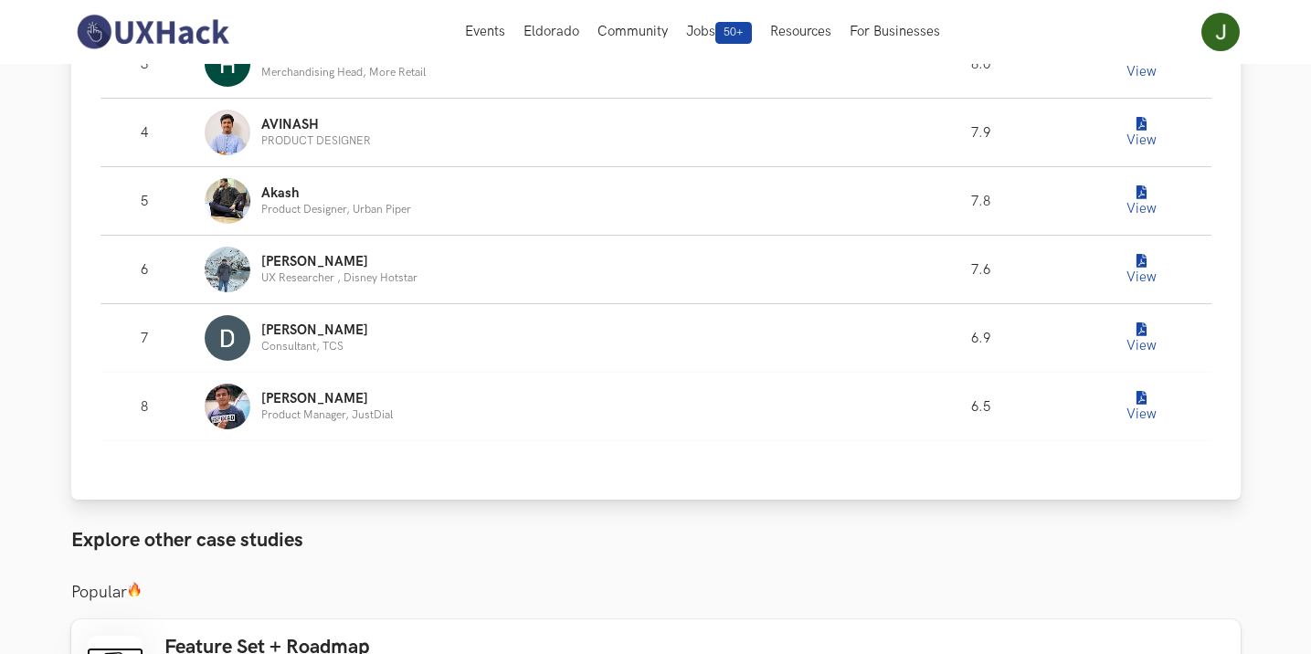
click at [1133, 341] on button "View" at bounding box center [1141, 338] width 37 height 37
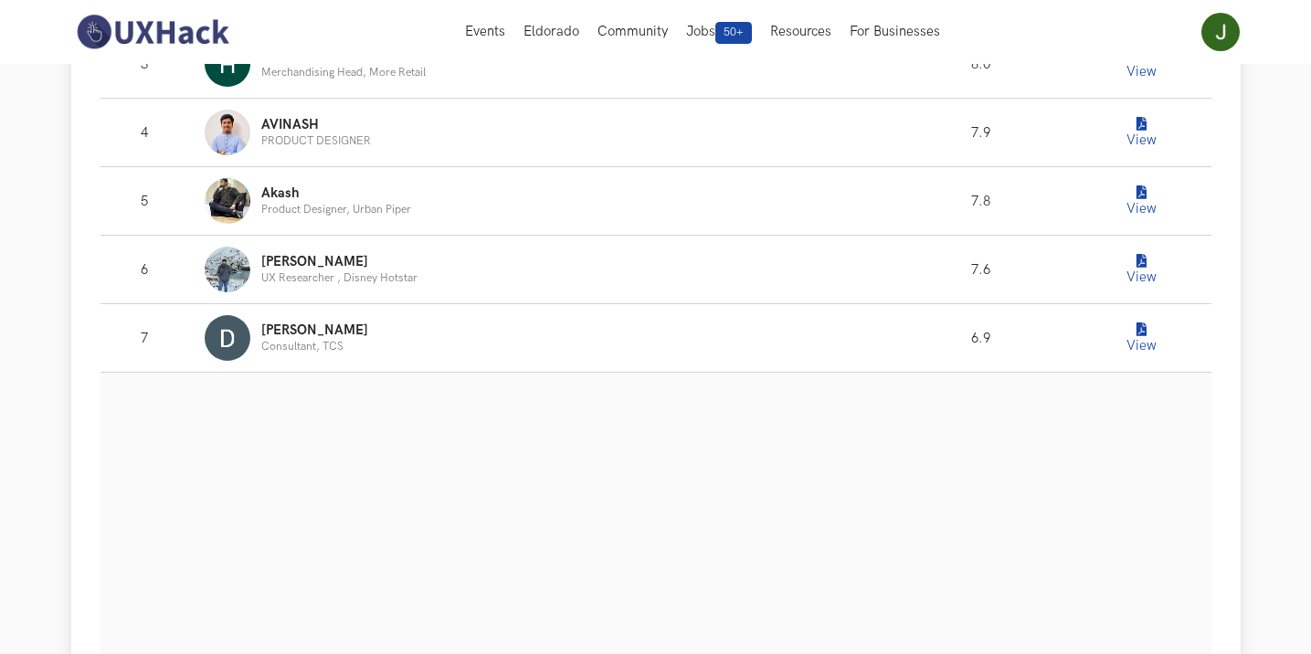
click at [1139, 332] on icon "Leaderboard" at bounding box center [1142, 330] width 10 height 14
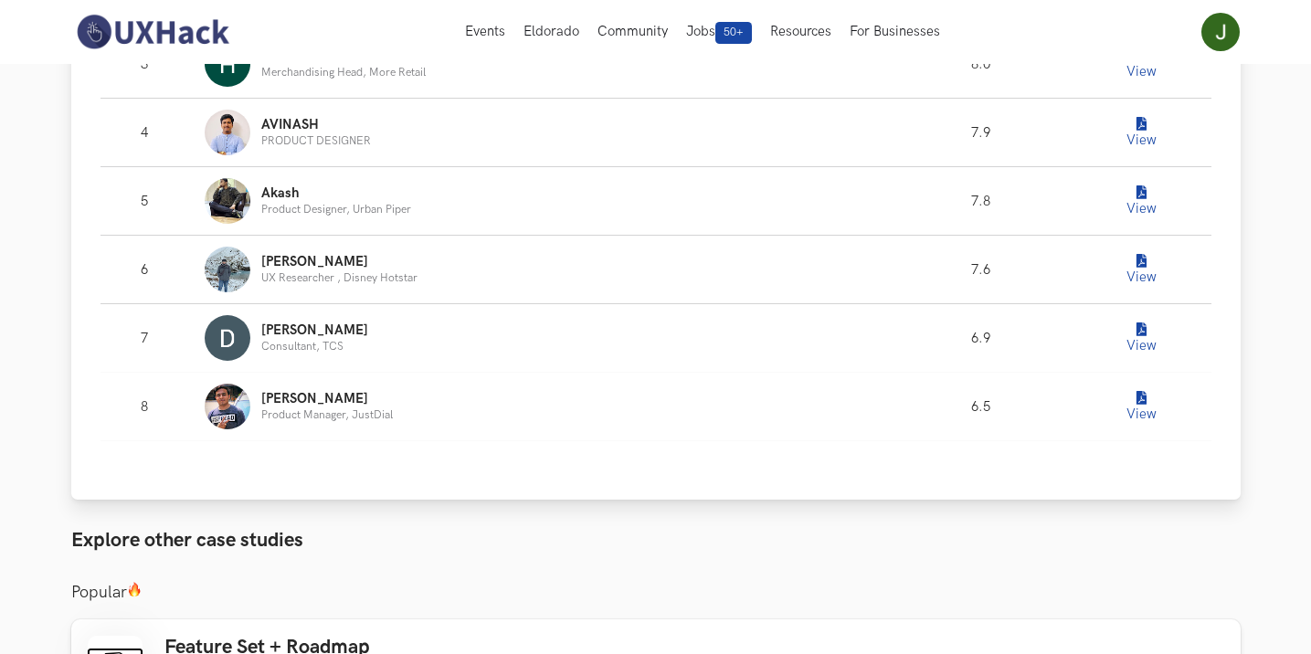
click at [1140, 265] on icon "Leaderboard" at bounding box center [1142, 262] width 10 height 14
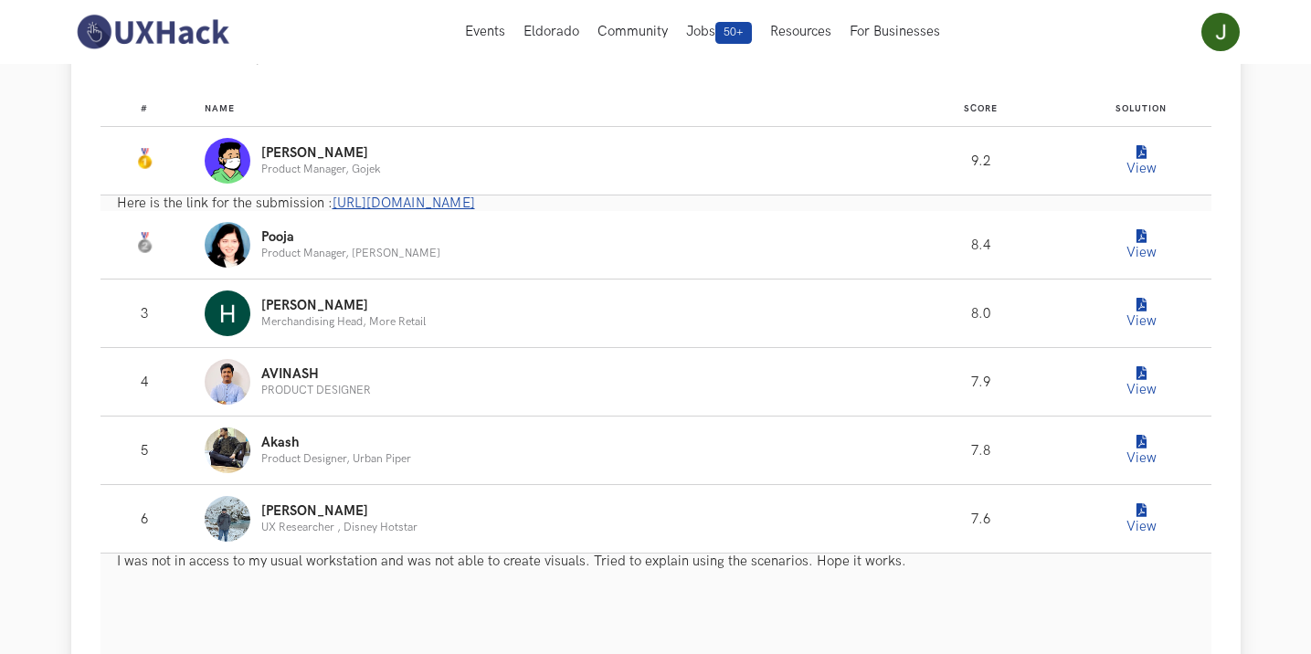
scroll to position [1096, 0]
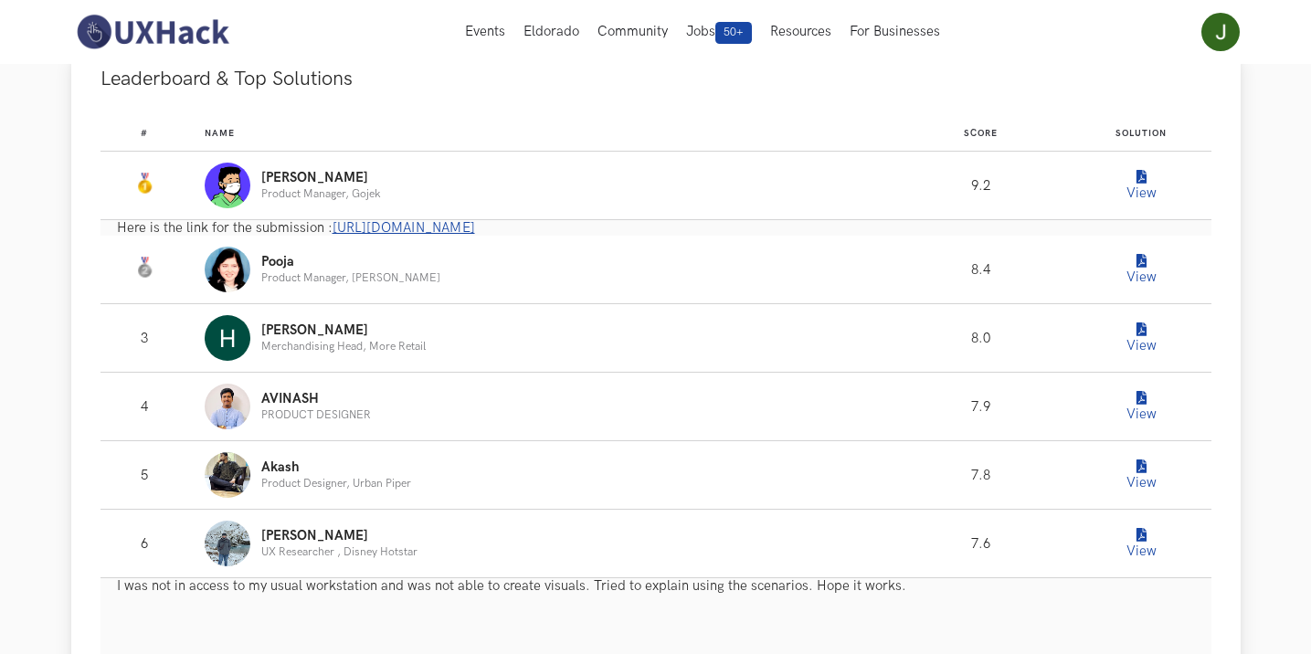
click at [1139, 266] on icon "Leaderboard" at bounding box center [1142, 262] width 10 height 14
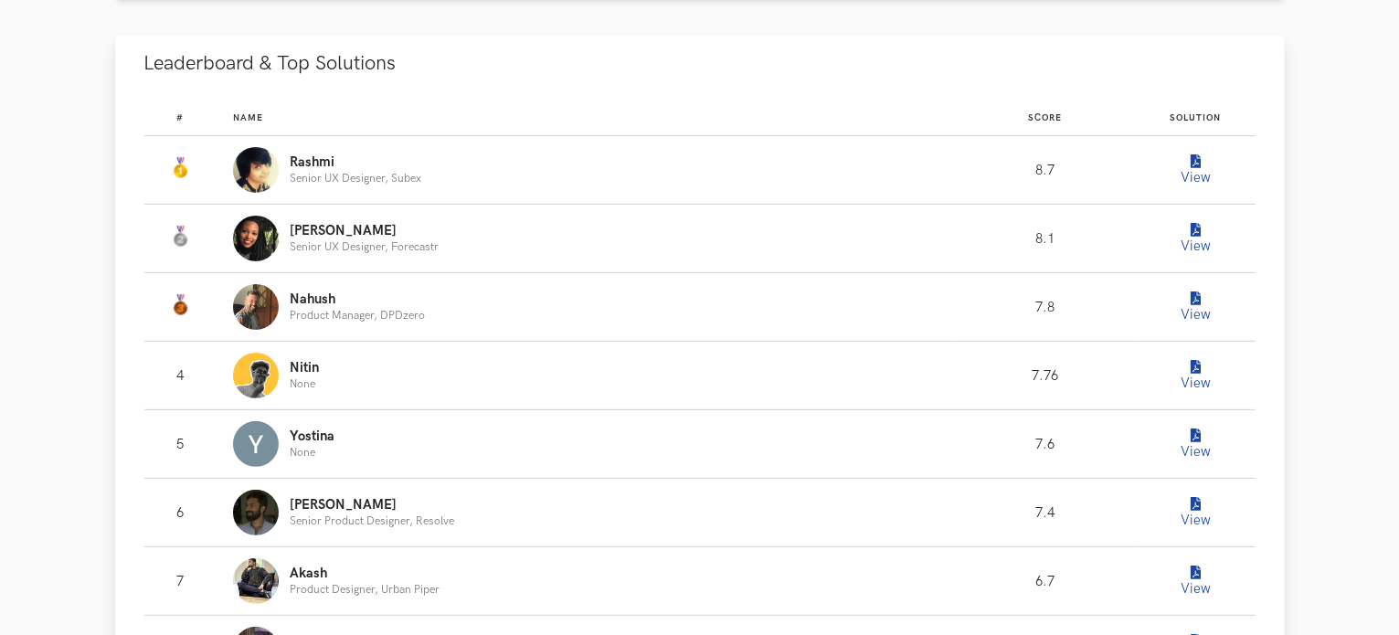
scroll to position [457, 0]
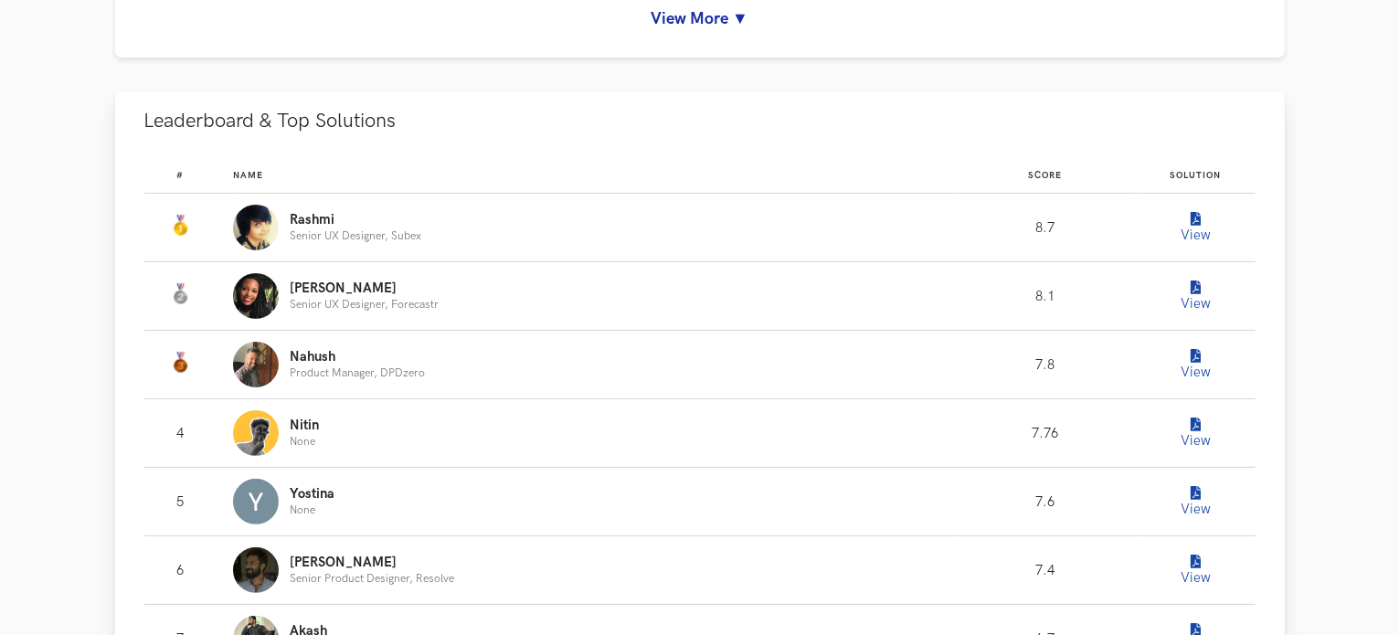
click at [1191, 224] on icon "Leaderboard" at bounding box center [1196, 220] width 10 height 14
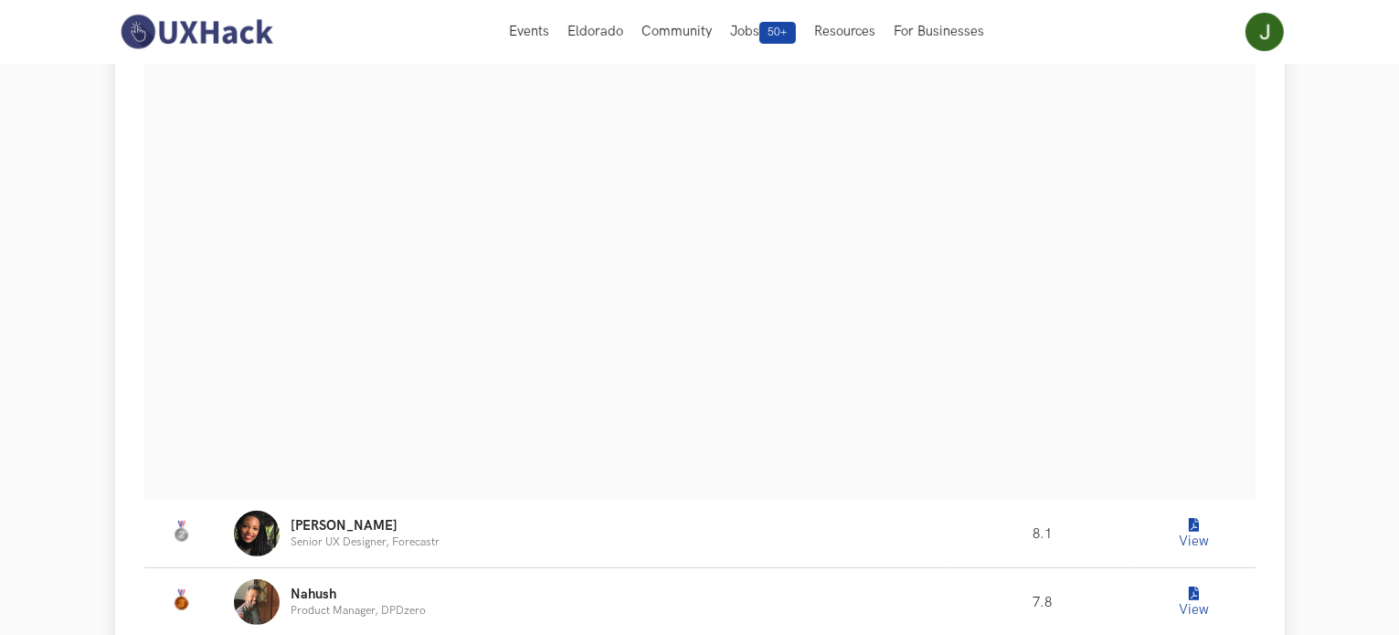
scroll to position [731, 0]
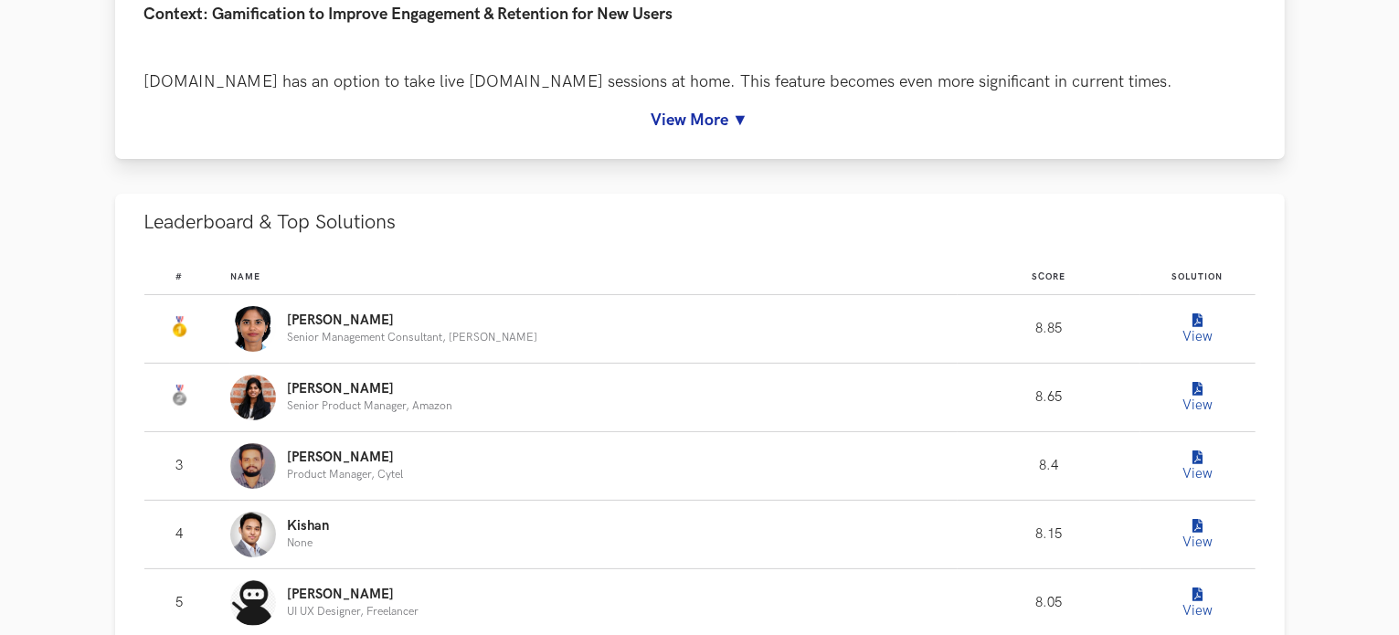
scroll to position [274, 0]
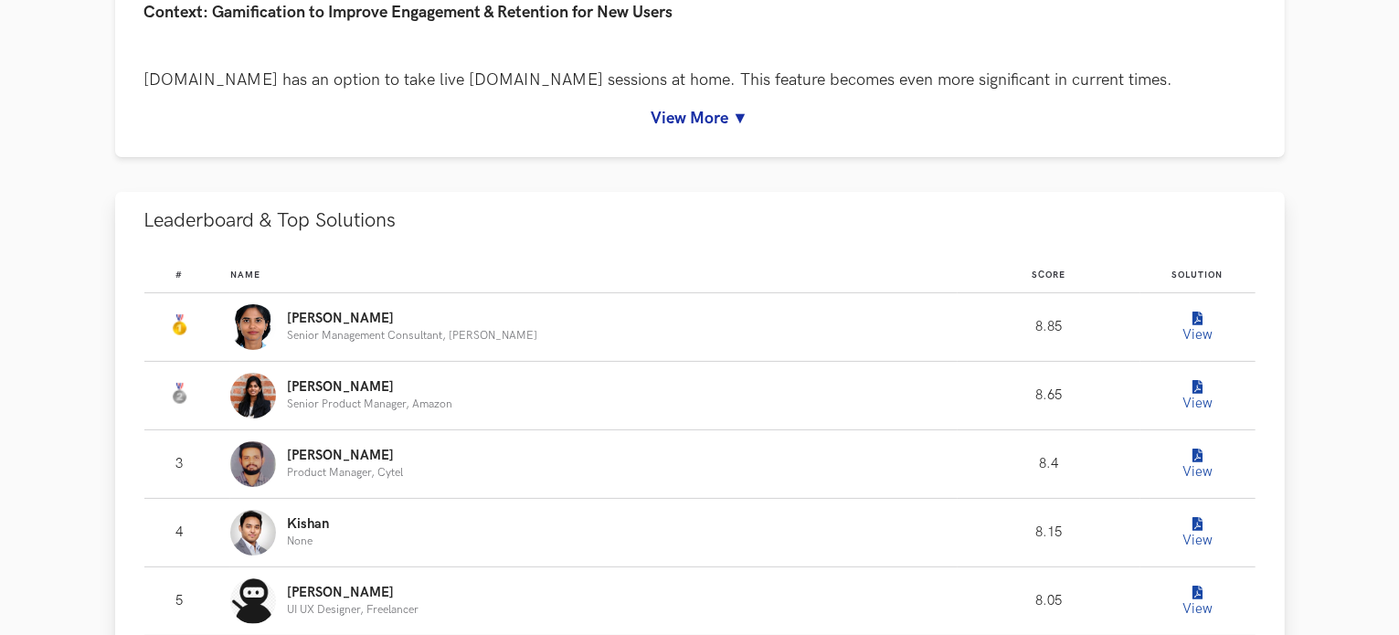
drag, startPoint x: 1184, startPoint y: 316, endPoint x: 1205, endPoint y: 333, distance: 26.7
click at [1205, 333] on button "View" at bounding box center [1198, 327] width 37 height 37
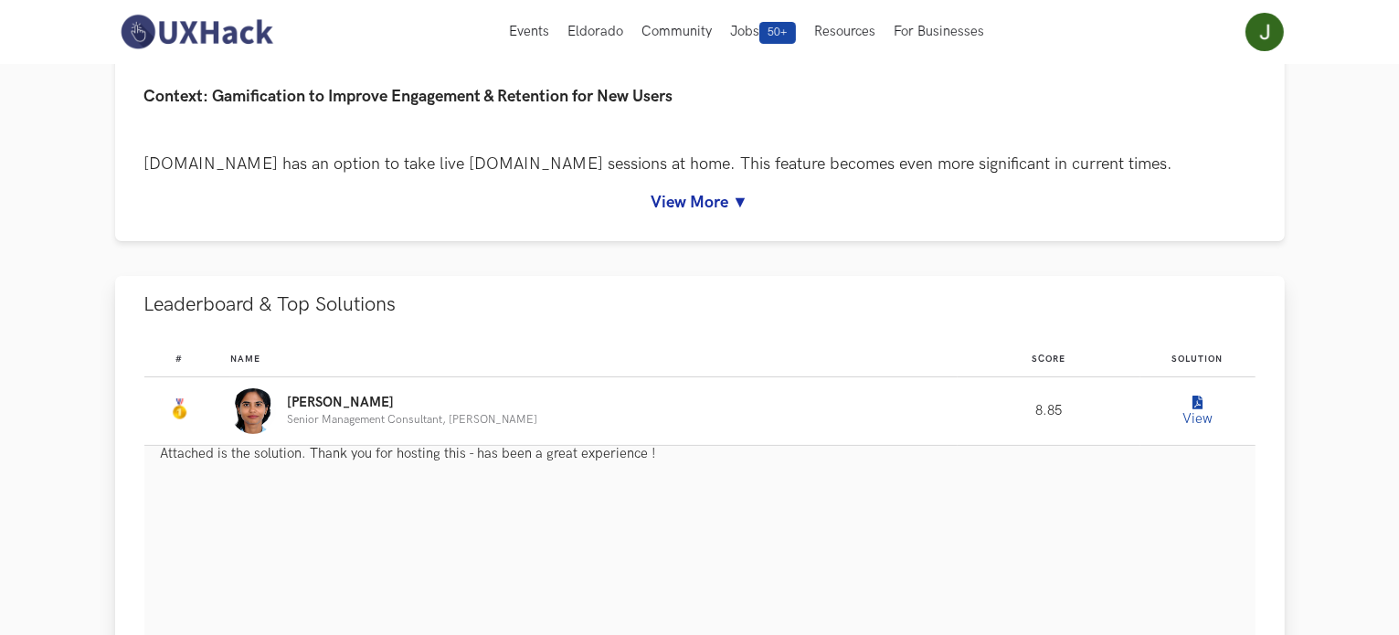
scroll to position [183, 0]
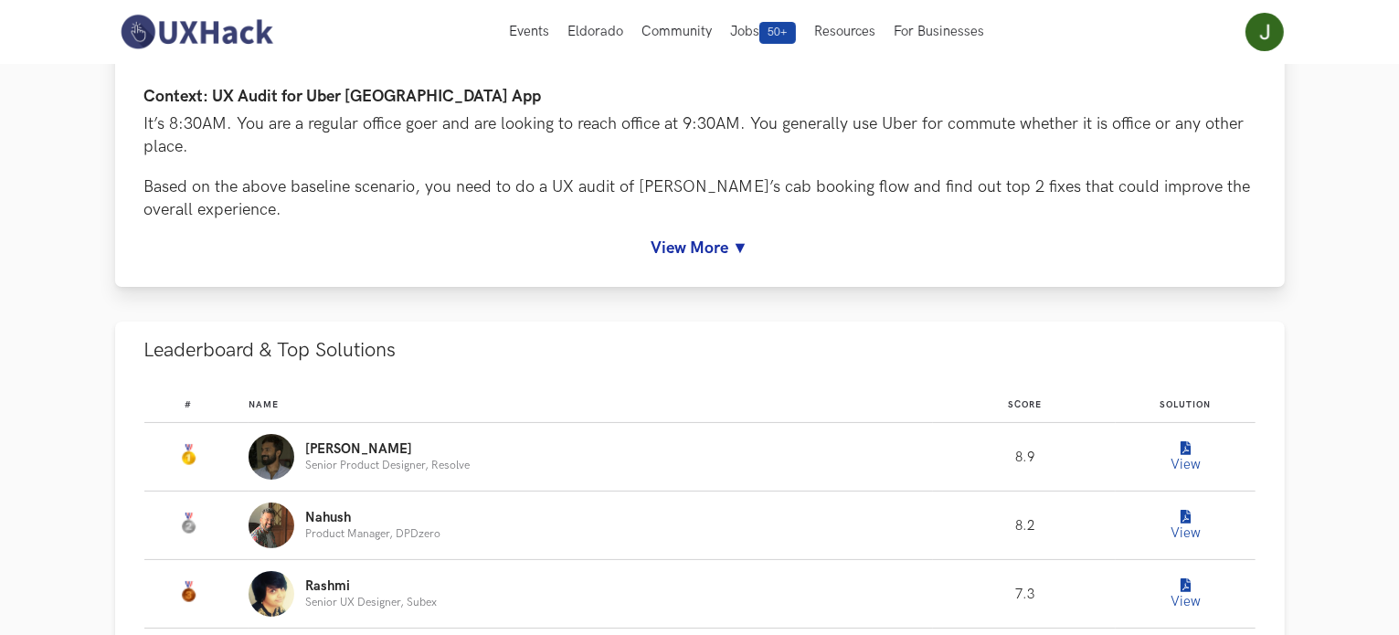
scroll to position [365, 0]
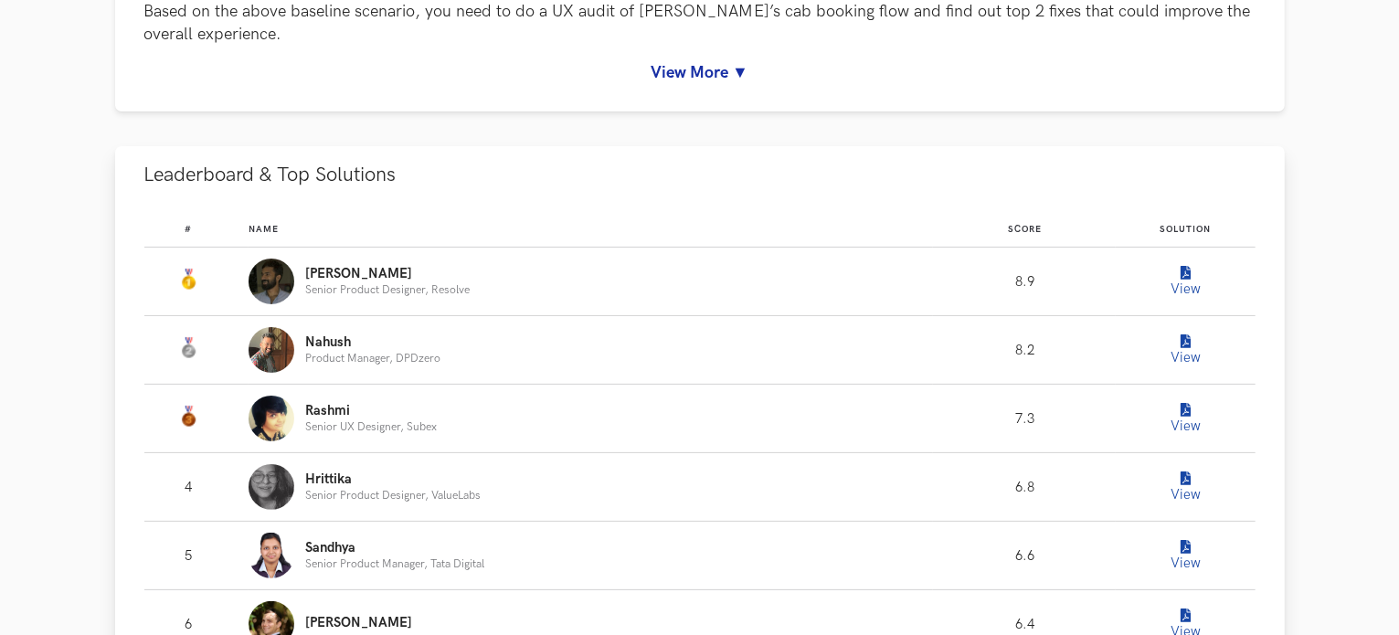
click at [1184, 279] on icon "Leaderboard" at bounding box center [1186, 274] width 10 height 14
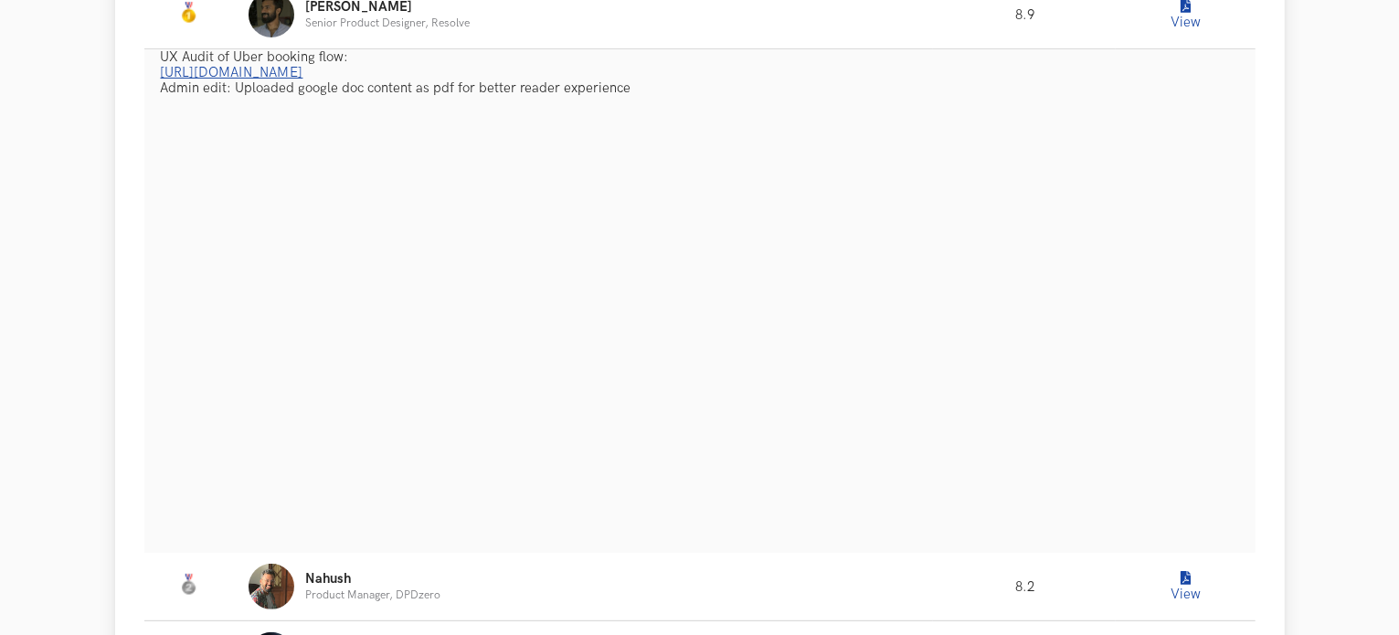
scroll to position [640, 0]
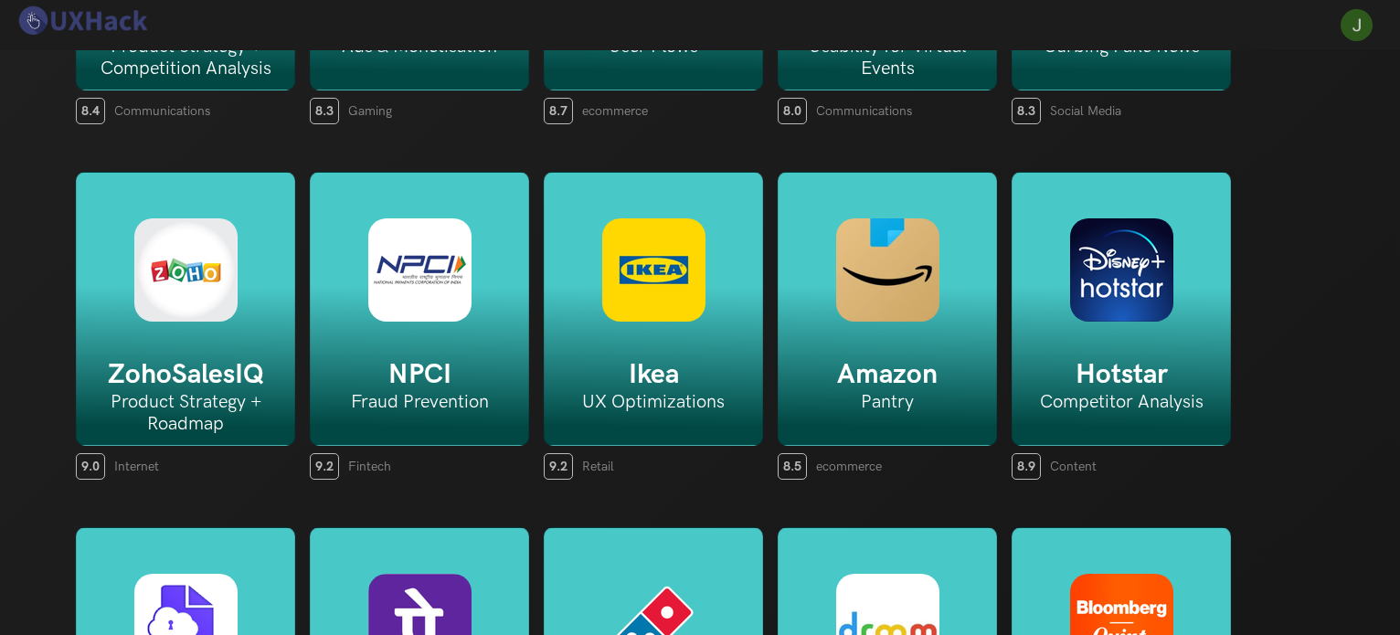
scroll to position [3144, 0]
